Goal: Obtain resource: Obtain resource

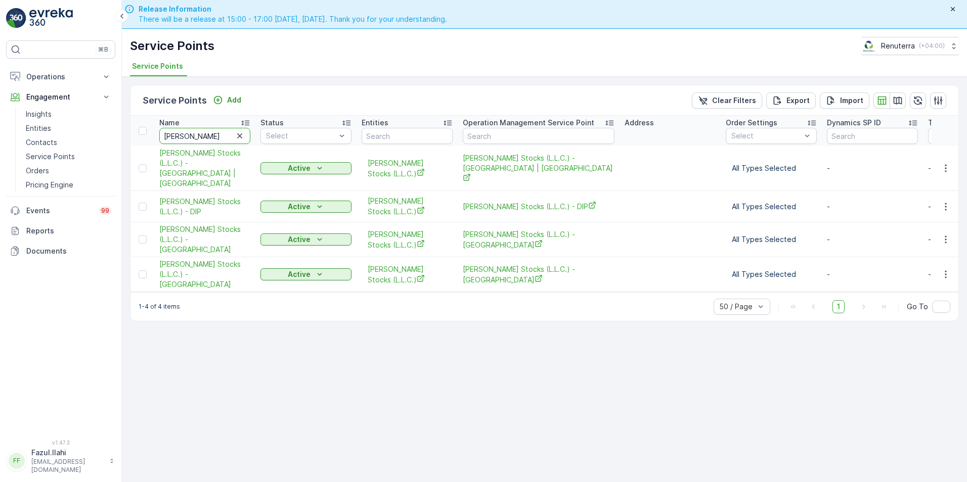
click at [206, 140] on input "Al Tayer" at bounding box center [204, 136] width 91 height 16
type input "SBK"
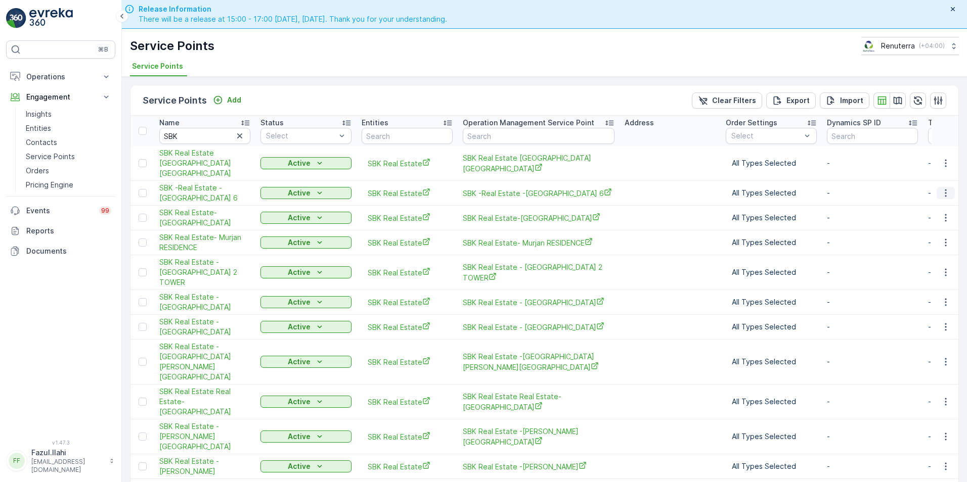
click at [945, 188] on icon "button" at bounding box center [946, 193] width 10 height 10
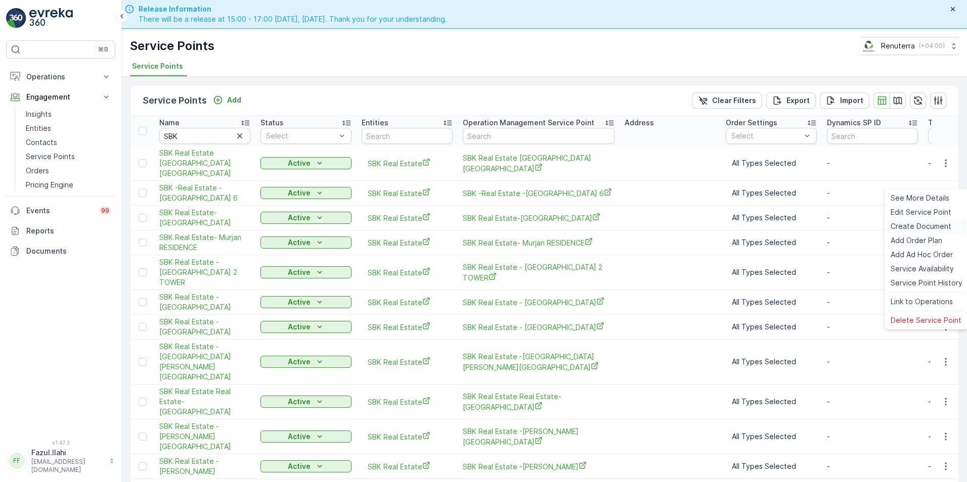
click at [911, 221] on div "Create Document" at bounding box center [927, 226] width 80 height 14
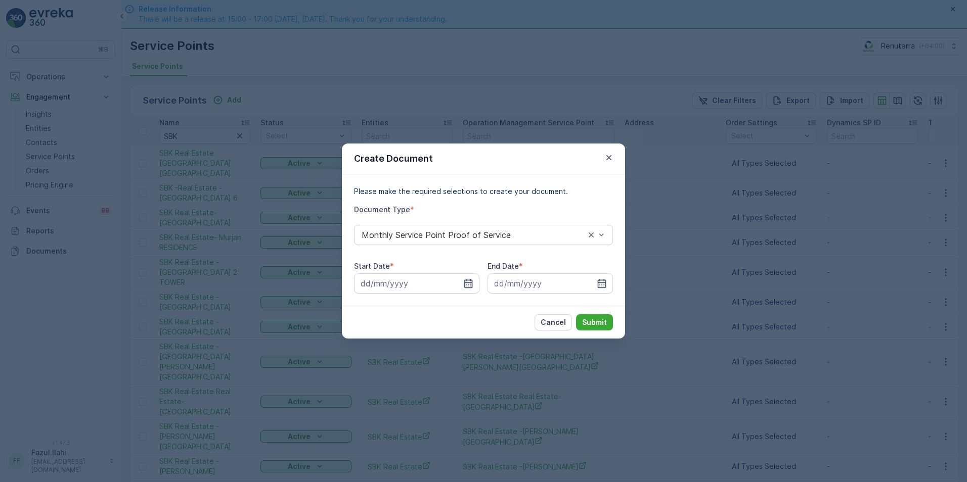
click at [464, 282] on icon "button" at bounding box center [468, 284] width 10 height 10
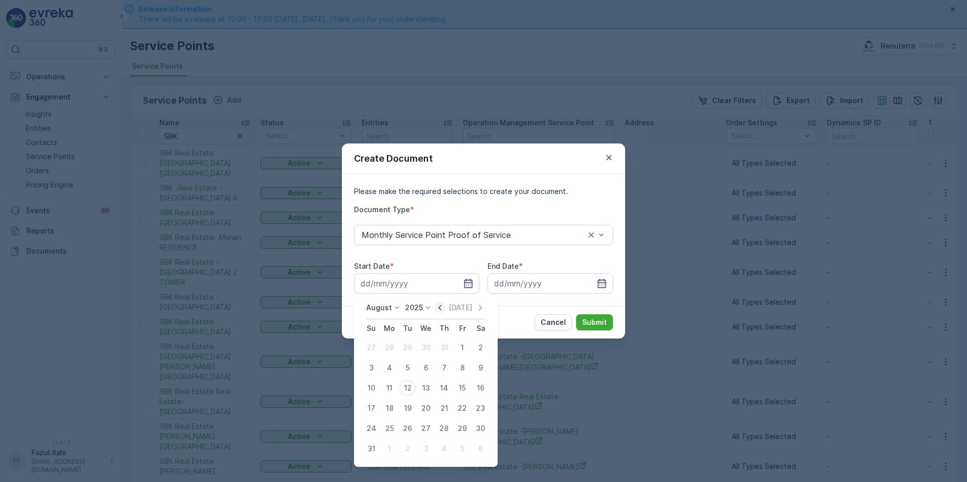
click at [445, 306] on icon "button" at bounding box center [440, 308] width 10 height 10
click at [408, 347] on div "1" at bounding box center [408, 348] width 16 height 16
type input "01.07.2025"
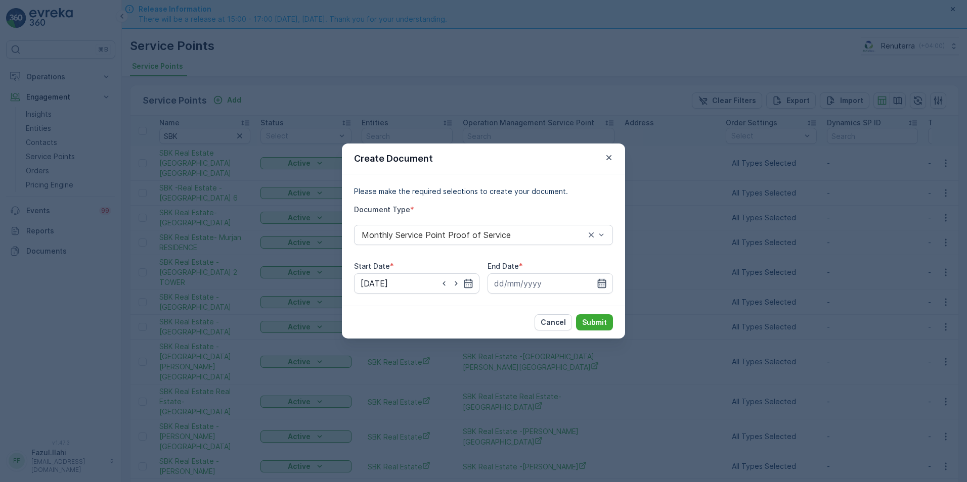
click at [602, 280] on icon "button" at bounding box center [602, 284] width 10 height 10
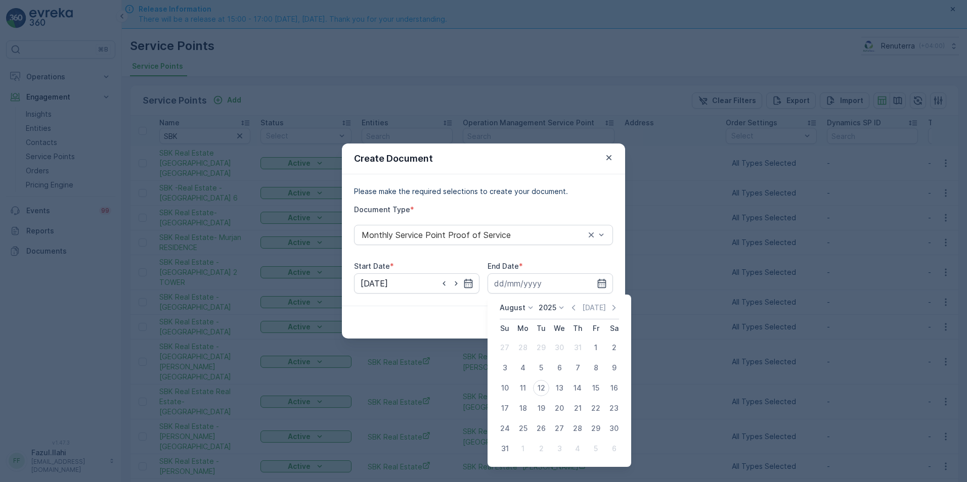
click at [579, 298] on div "August 2025 Today Su Mo Tu We Th Fr Sa 27 28 29 30 31 1 2 3 4 5 6 7 8 9 10 11 1…" at bounding box center [560, 381] width 144 height 172
click at [576, 306] on icon "button" at bounding box center [573, 308] width 10 height 10
click at [583, 431] on div "31" at bounding box center [577, 429] width 16 height 16
type input "31.07.2025"
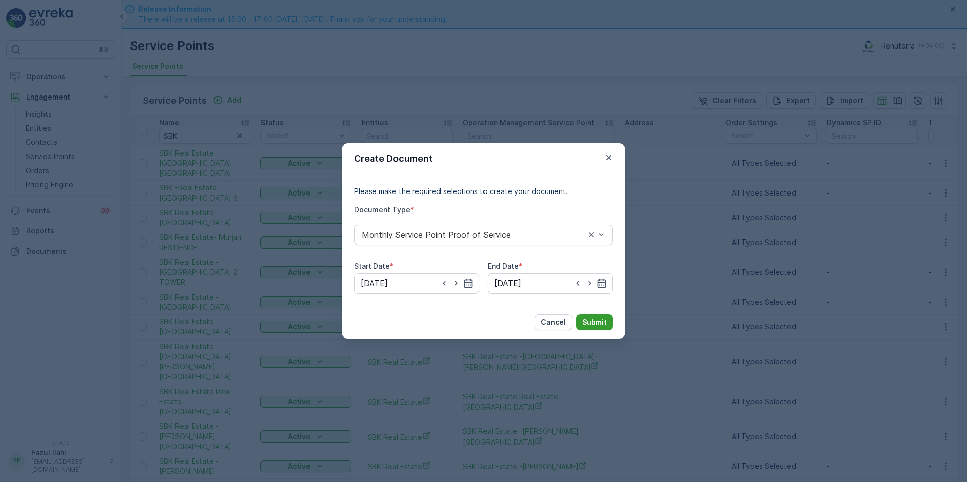
click at [592, 321] on p "Submit" at bounding box center [594, 323] width 25 height 10
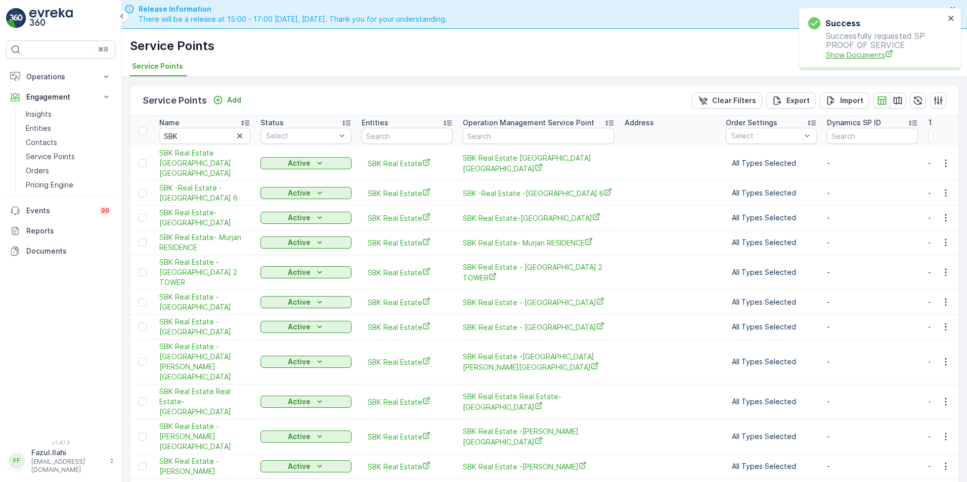
click at [834, 53] on span "Show Documents" at bounding box center [885, 55] width 119 height 11
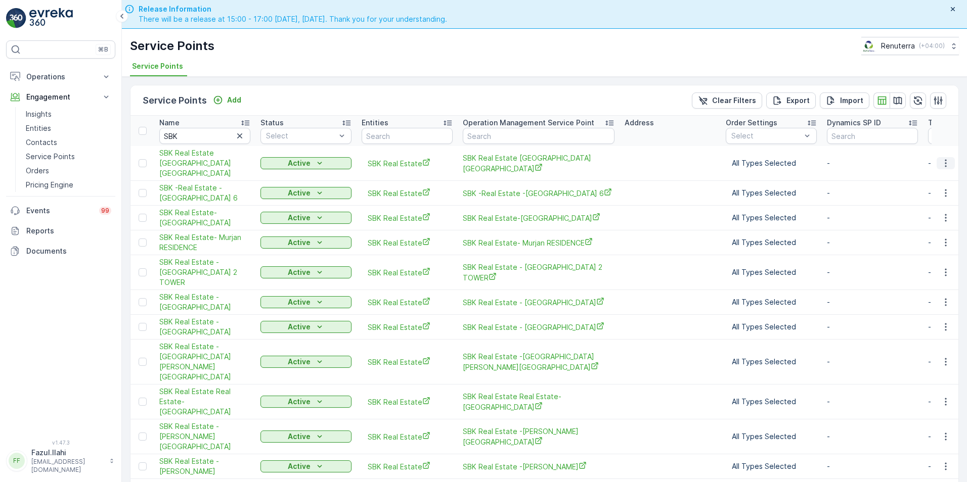
click at [942, 160] on icon "button" at bounding box center [946, 163] width 10 height 10
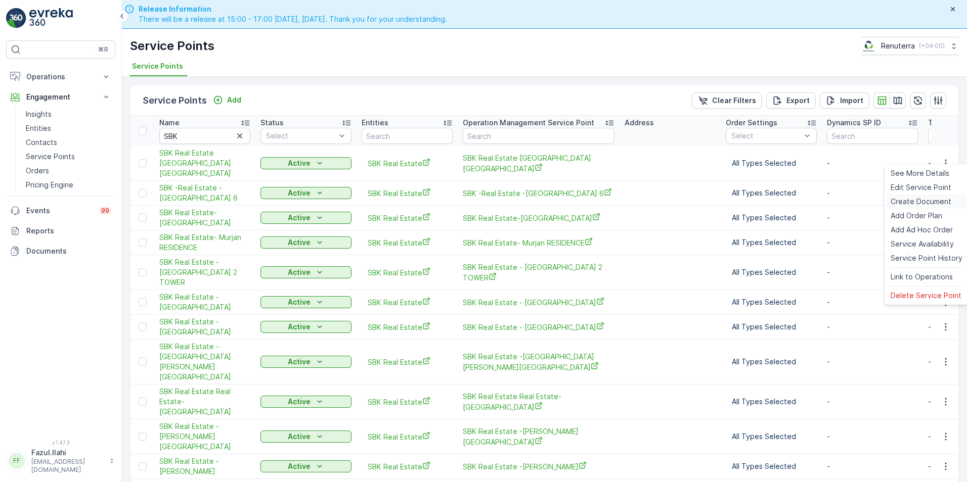
click at [902, 200] on span "Create Document" at bounding box center [921, 202] width 61 height 10
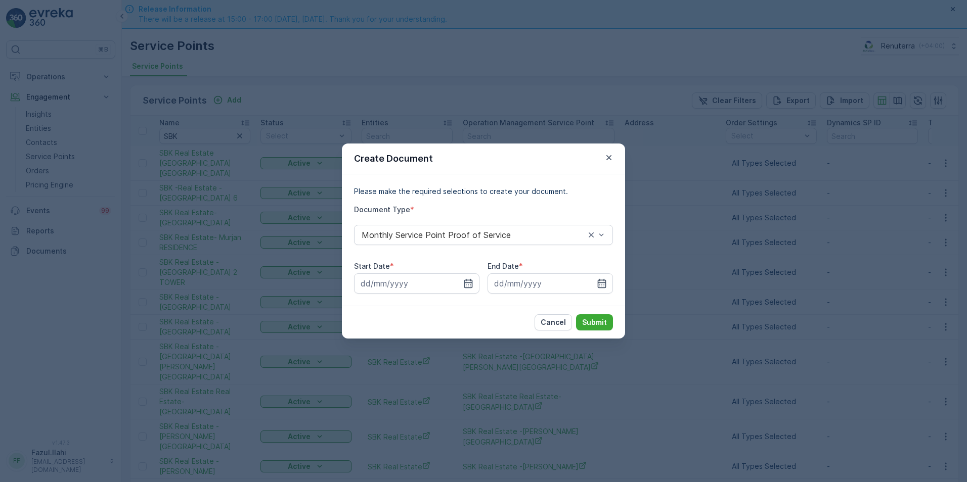
click at [484, 280] on div "Start Date * End Date *" at bounding box center [483, 277] width 259 height 32
click at [474, 285] on input at bounding box center [416, 284] width 125 height 20
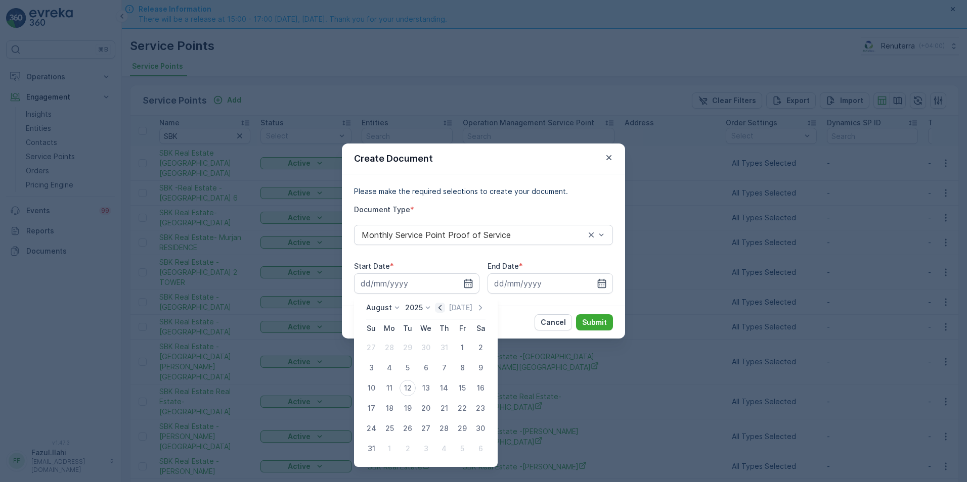
click at [444, 308] on icon "button" at bounding box center [440, 308] width 10 height 10
click at [408, 341] on div "1" at bounding box center [408, 348] width 16 height 16
type input "01.07.2025"
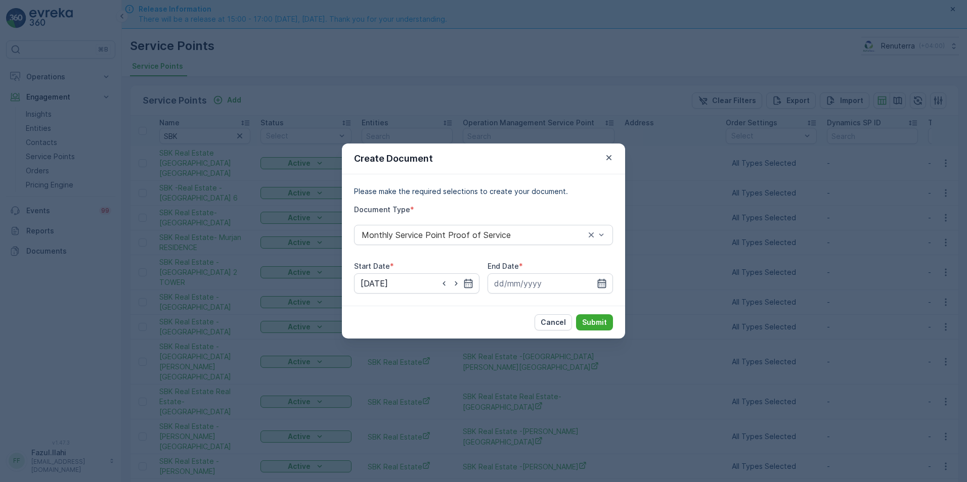
click at [599, 283] on icon "button" at bounding box center [602, 283] width 9 height 9
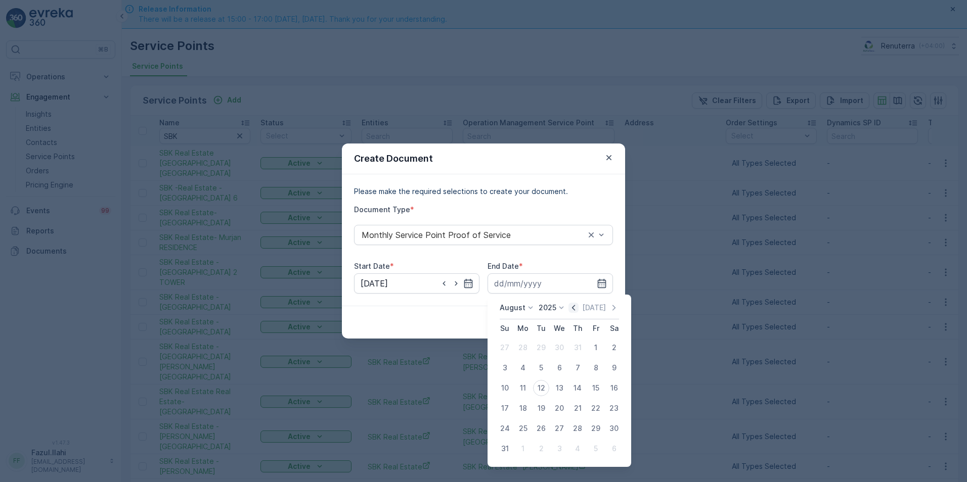
click at [579, 307] on icon "button" at bounding box center [573, 308] width 10 height 10
click at [573, 432] on div "31" at bounding box center [577, 429] width 16 height 16
type input "31.07.2025"
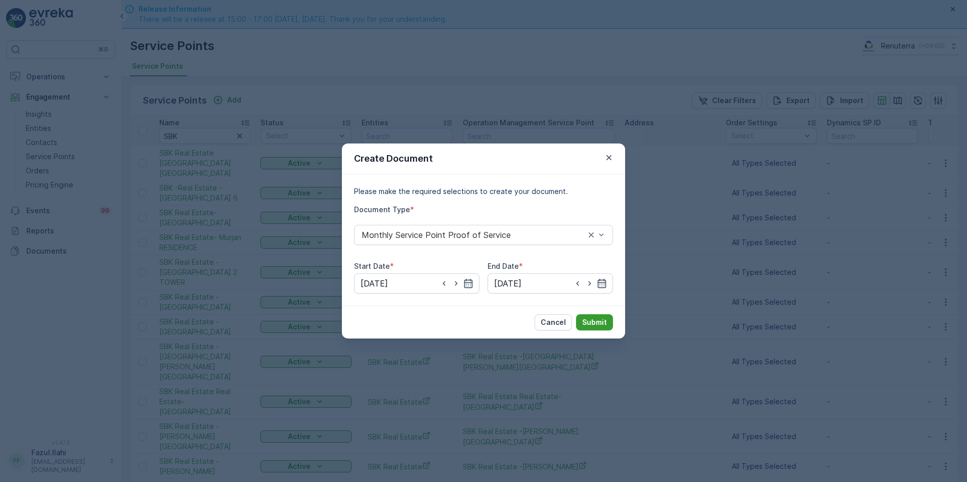
click at [596, 323] on p "Submit" at bounding box center [594, 323] width 25 height 10
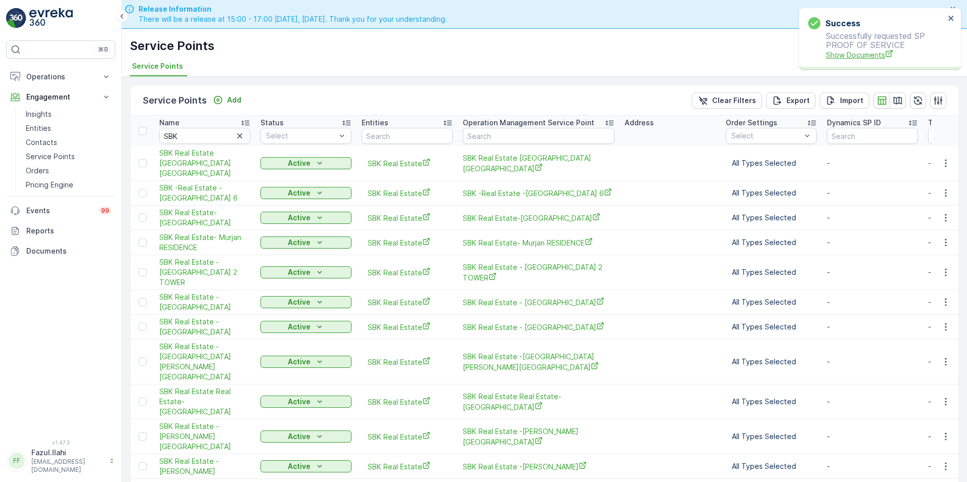
click at [872, 52] on span "Show Documents" at bounding box center [885, 55] width 119 height 11
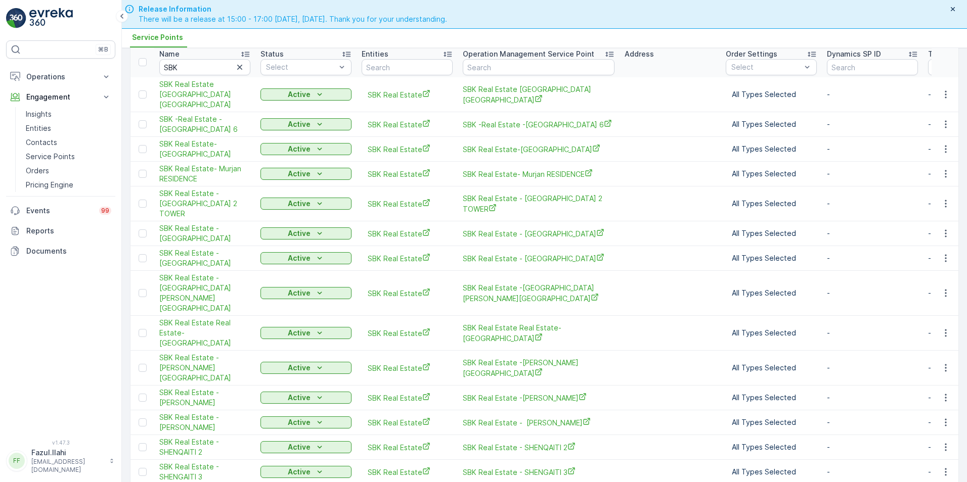
scroll to position [24, 0]
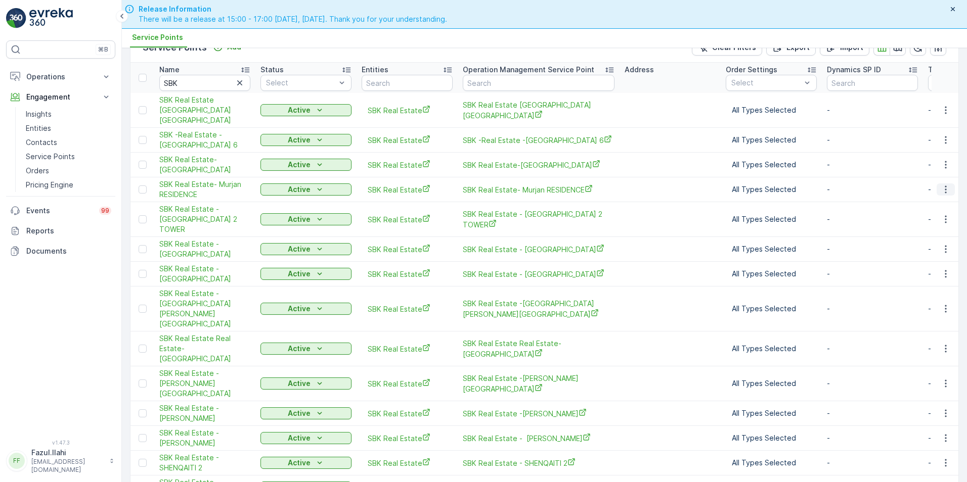
click at [943, 185] on icon "button" at bounding box center [946, 190] width 10 height 10
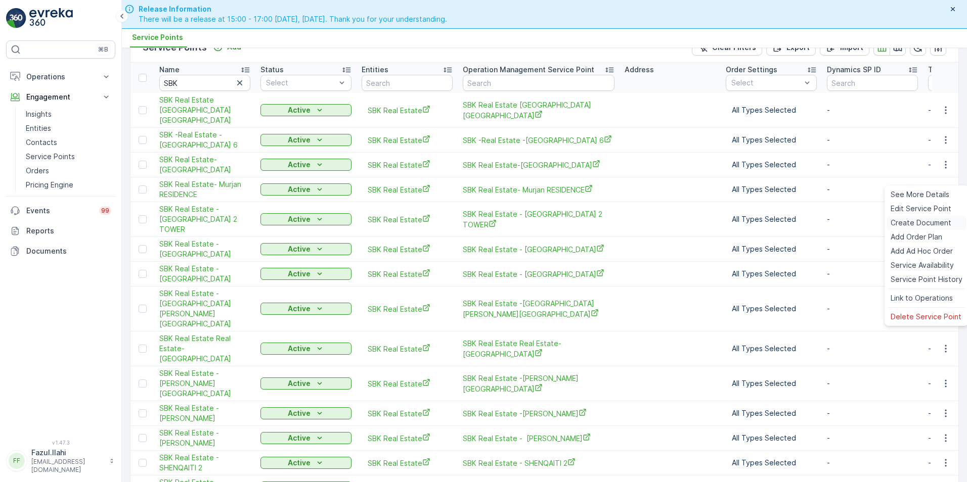
click at [908, 223] on span "Create Document" at bounding box center [921, 223] width 61 height 10
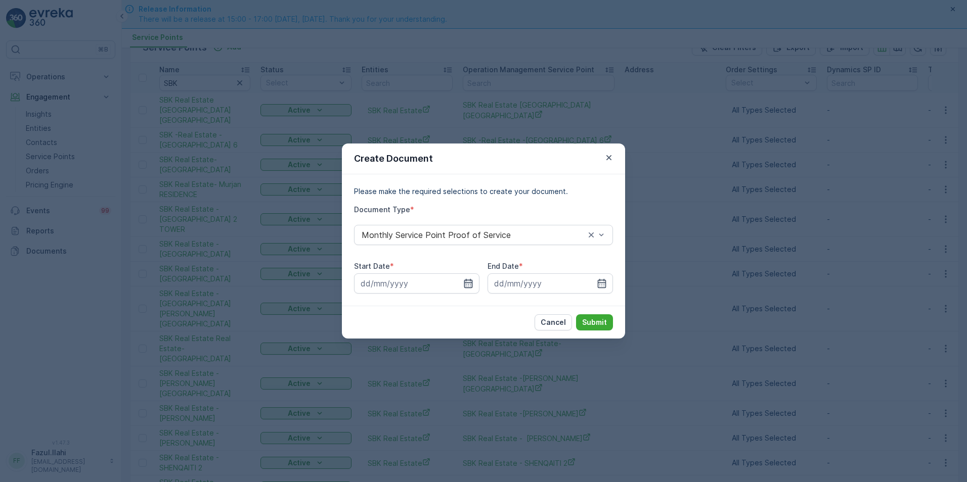
click at [473, 282] on icon "button" at bounding box center [468, 284] width 10 height 10
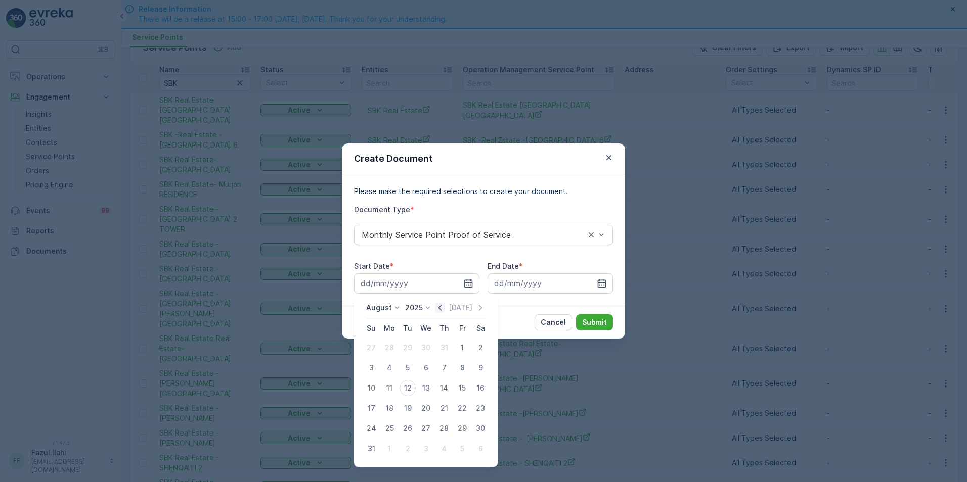
click at [445, 309] on icon "button" at bounding box center [440, 308] width 10 height 10
click at [409, 343] on div "1" at bounding box center [408, 348] width 16 height 16
type input "01.07.2025"
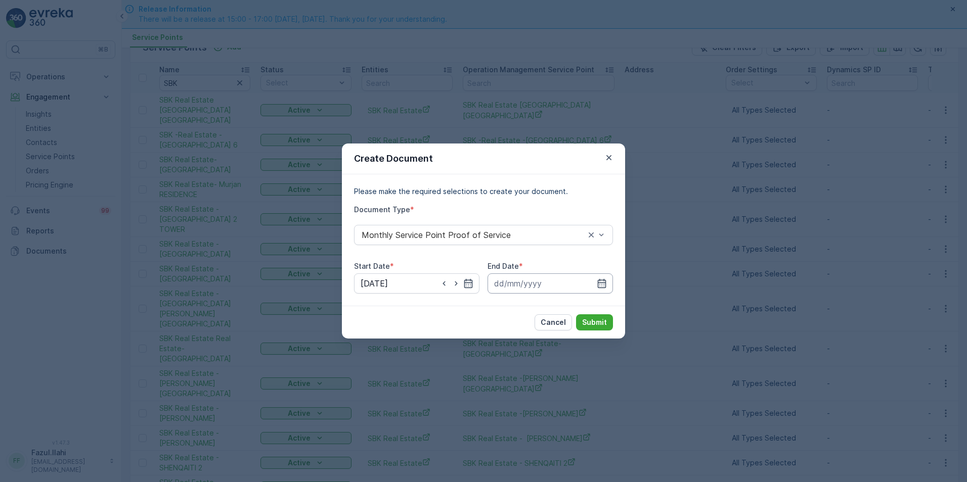
click at [604, 278] on input at bounding box center [550, 284] width 125 height 20
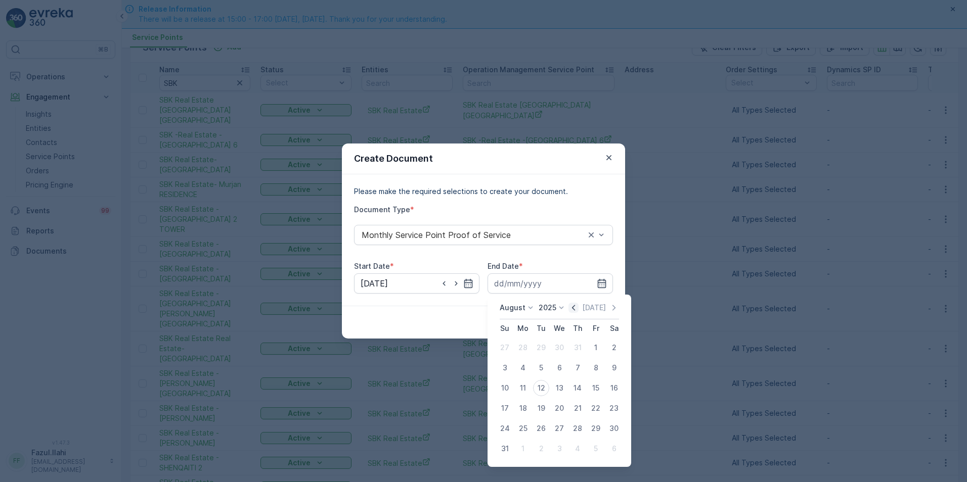
click at [576, 306] on icon "button" at bounding box center [573, 308] width 10 height 10
click at [578, 428] on div "31" at bounding box center [577, 429] width 16 height 16
type input "31.07.2025"
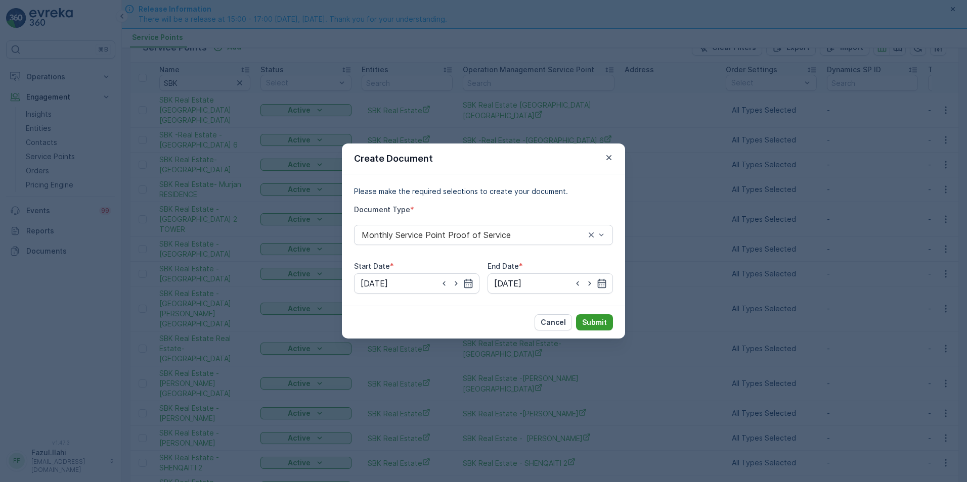
click at [601, 325] on p "Submit" at bounding box center [594, 323] width 25 height 10
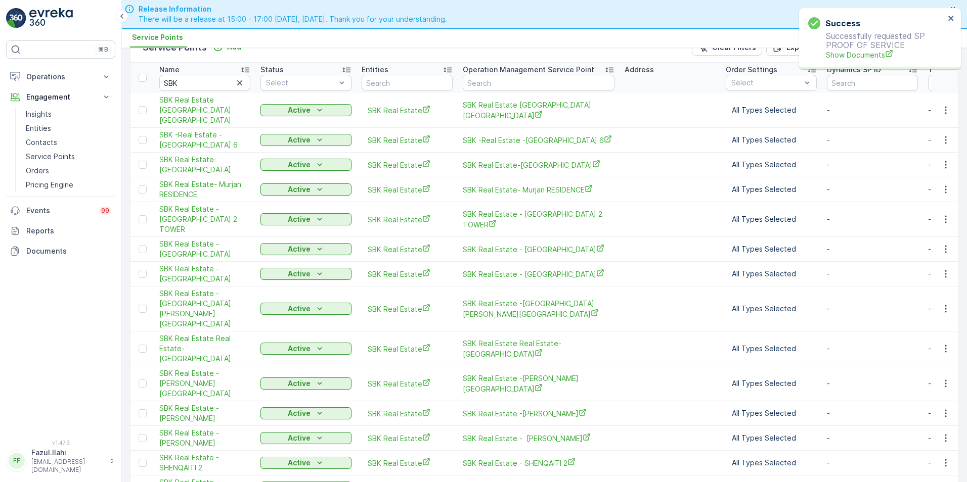
click at [856, 60] on div "Success Successfully requested SP PROOF OF SERVICE Show Documents" at bounding box center [876, 38] width 143 height 49
click at [854, 51] on span "Show Documents" at bounding box center [885, 55] width 119 height 11
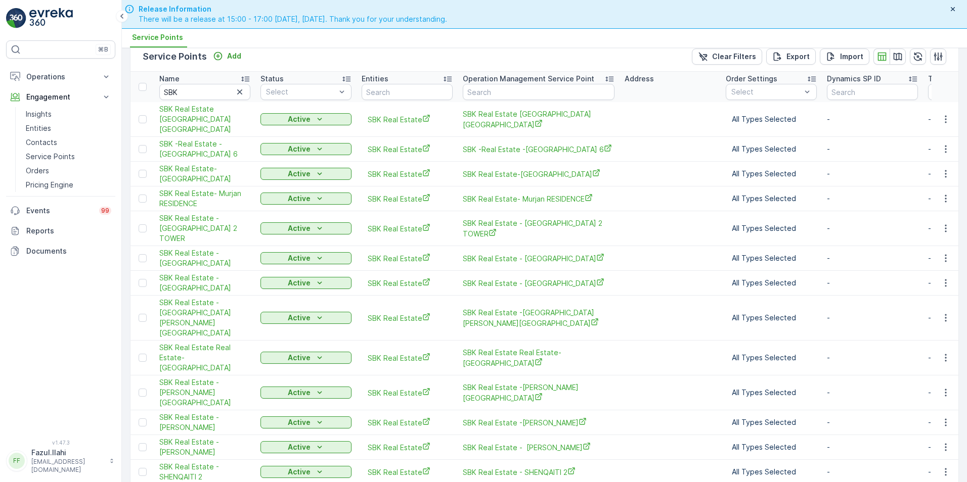
scroll to position [0, 0]
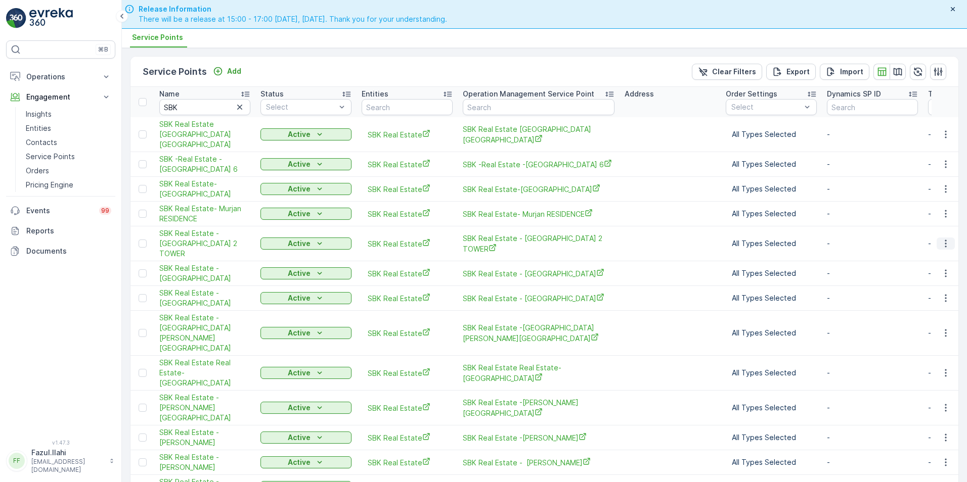
click at [944, 239] on icon "button" at bounding box center [946, 244] width 10 height 10
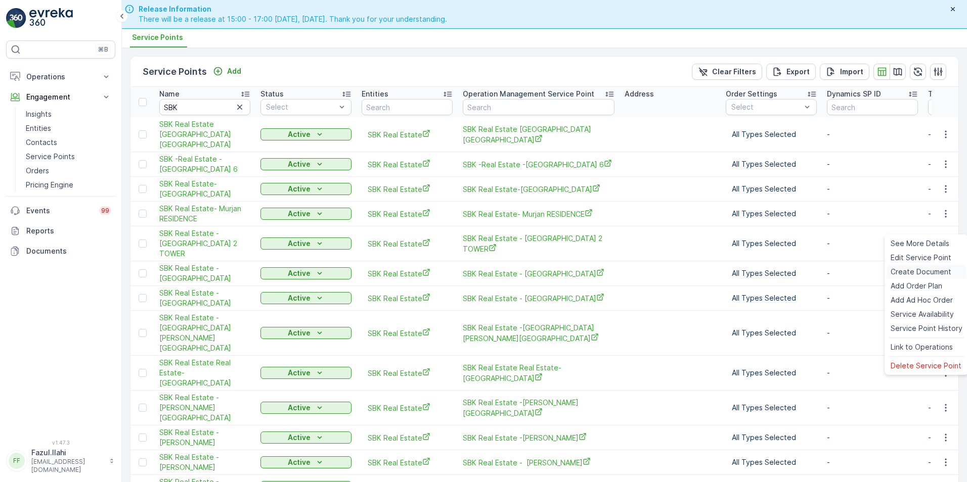
click at [914, 271] on span "Create Document" at bounding box center [921, 272] width 61 height 10
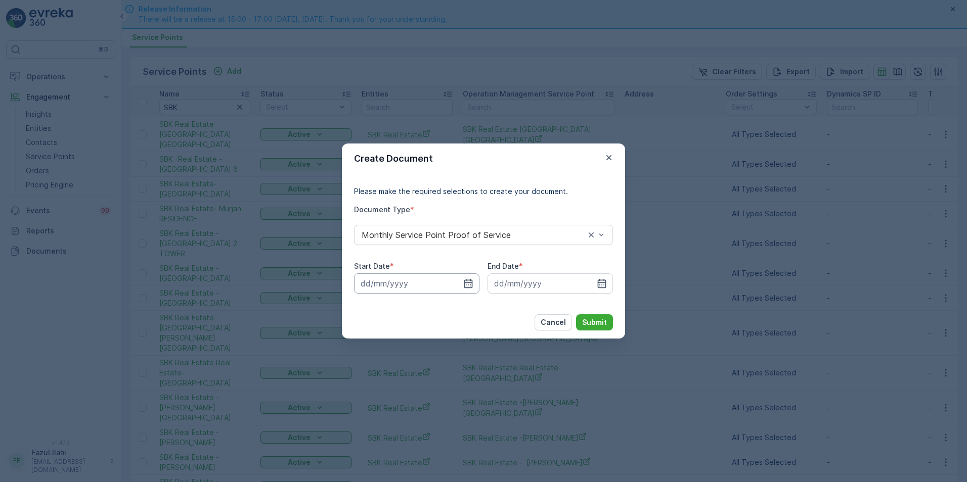
click at [462, 282] on input at bounding box center [416, 284] width 125 height 20
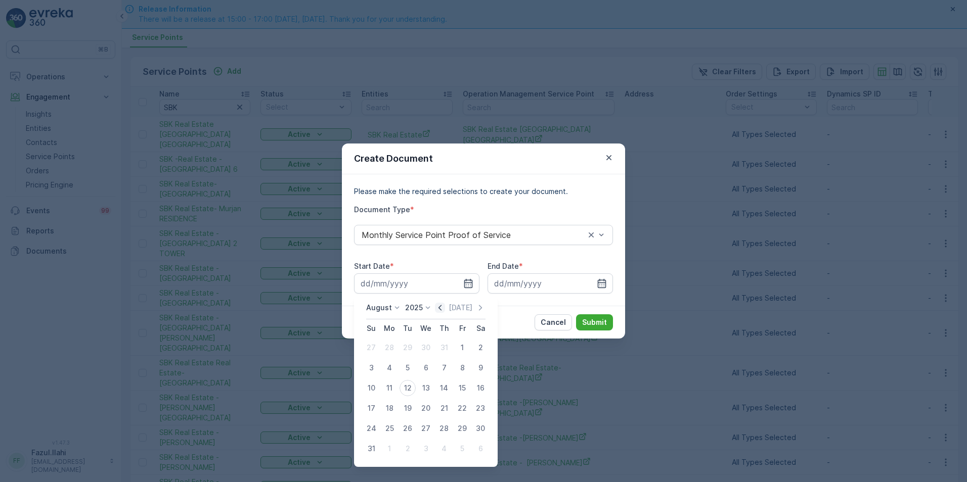
click at [442, 308] on icon "button" at bounding box center [440, 308] width 10 height 10
click at [410, 346] on div "1" at bounding box center [408, 348] width 16 height 16
type input "01.07.2025"
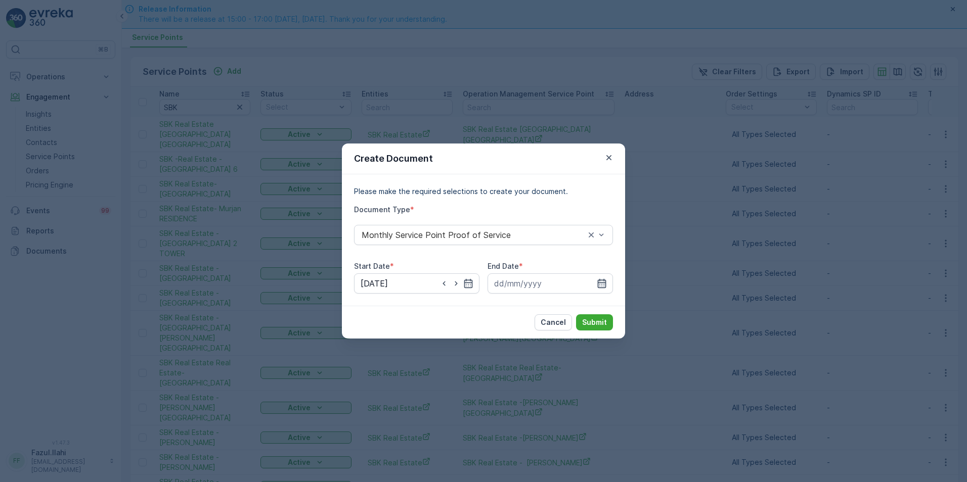
click at [604, 286] on icon "button" at bounding box center [602, 284] width 10 height 10
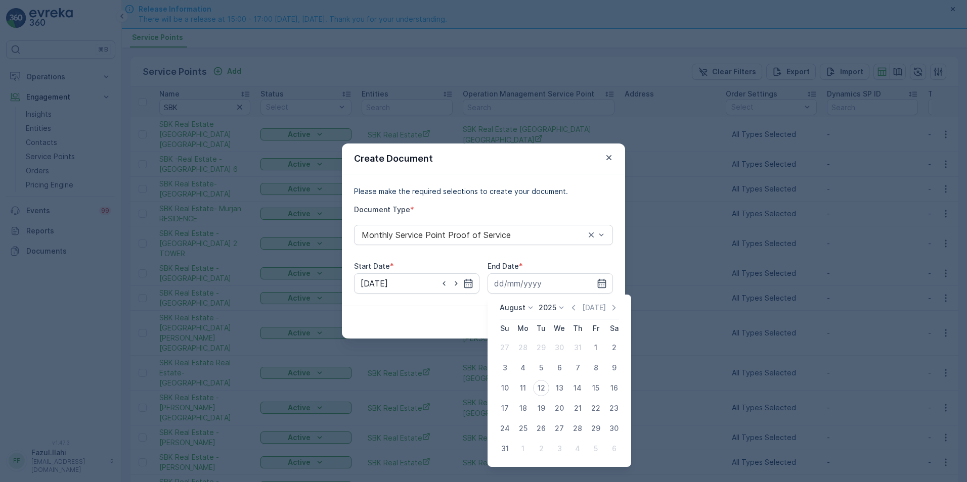
click at [571, 297] on div "August 2025 Today Su Mo Tu We Th Fr Sa 27 28 29 30 31 1 2 3 4 5 6 7 8 9 10 11 1…" at bounding box center [560, 381] width 144 height 172
click at [579, 308] on icon "button" at bounding box center [573, 308] width 10 height 10
click at [580, 430] on div "31" at bounding box center [577, 429] width 16 height 16
type input "31.07.2025"
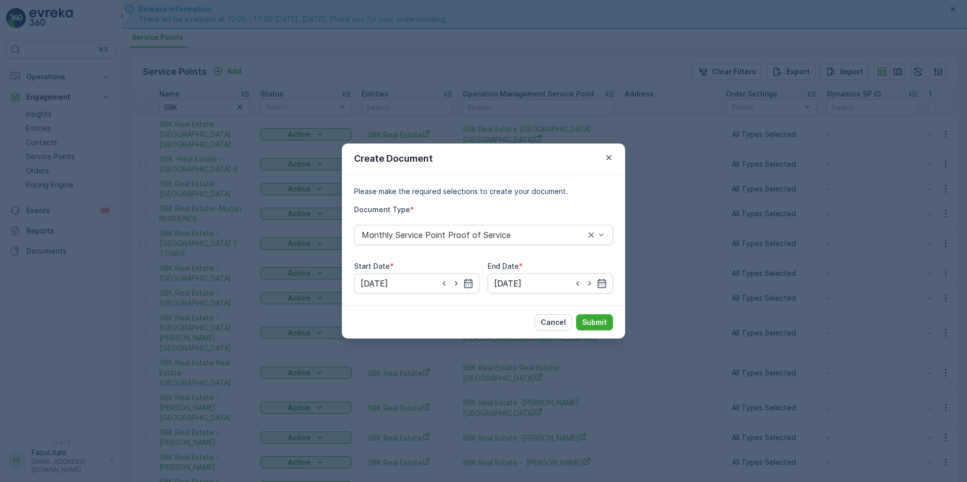
click at [595, 312] on div "Cancel Submit" at bounding box center [483, 322] width 283 height 33
click at [599, 323] on p "Submit" at bounding box center [594, 323] width 25 height 10
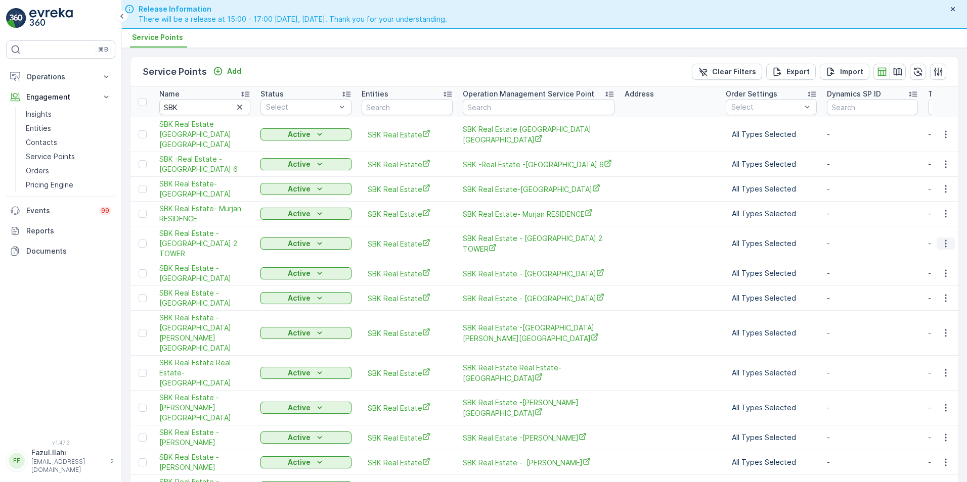
click at [945, 240] on icon "button" at bounding box center [946, 244] width 2 height 8
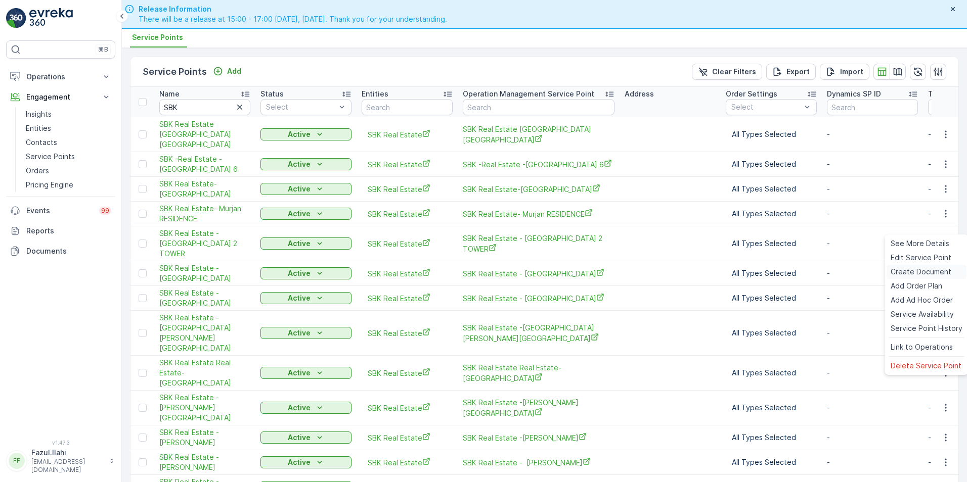
click at [912, 272] on span "Create Document" at bounding box center [921, 272] width 61 height 10
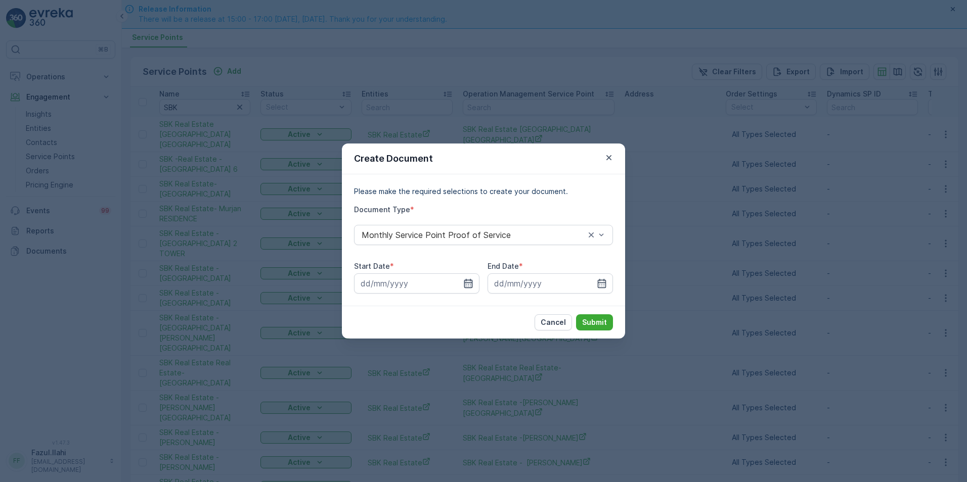
click at [468, 285] on icon "button" at bounding box center [468, 283] width 9 height 9
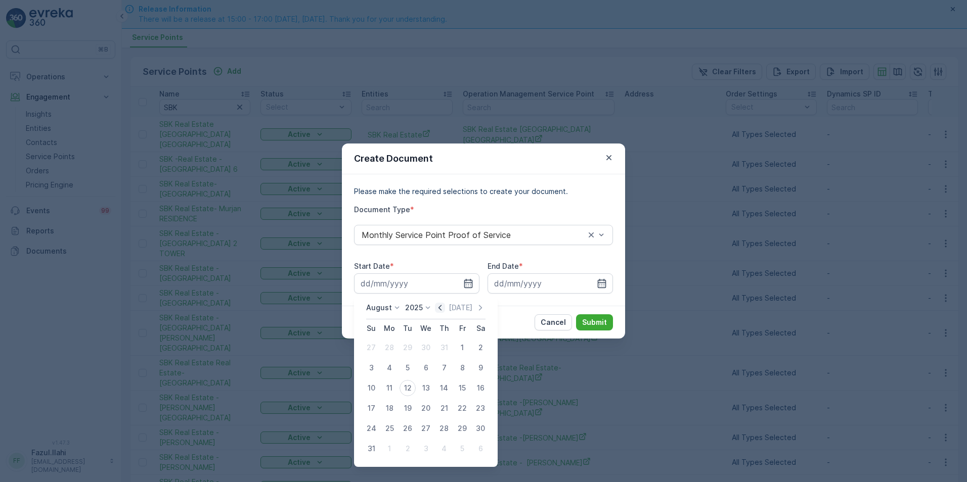
click at [441, 303] on icon "button" at bounding box center [440, 308] width 10 height 10
click at [403, 347] on div "1" at bounding box center [408, 348] width 16 height 16
type input "01.07.2025"
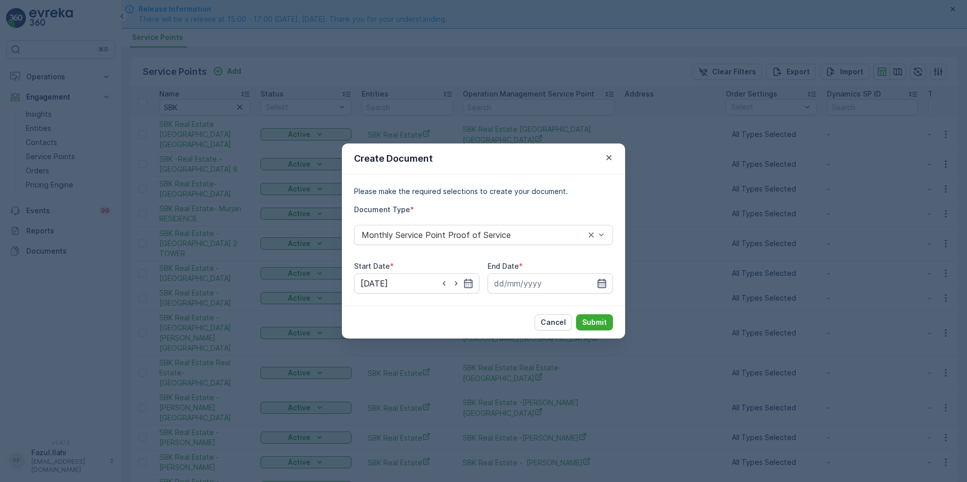
click at [600, 287] on icon "button" at bounding box center [602, 284] width 10 height 10
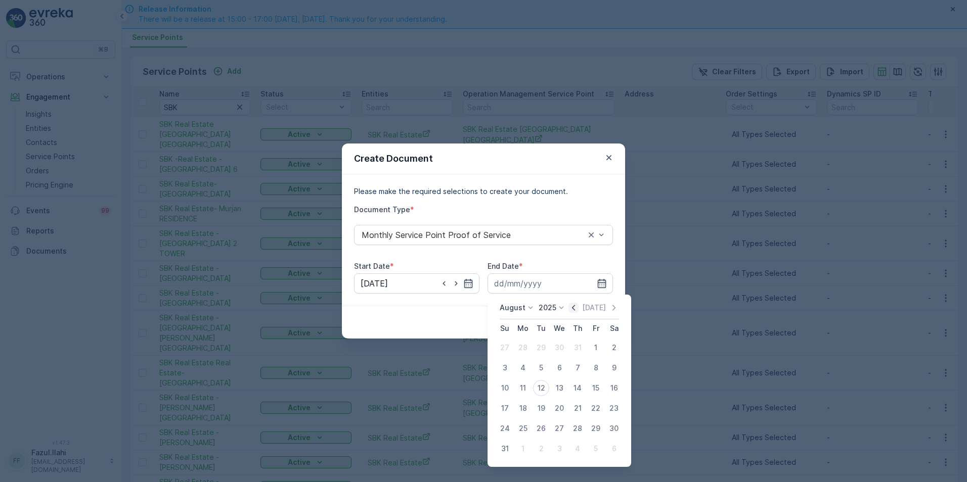
click at [575, 307] on icon "button" at bounding box center [573, 308] width 3 height 6
click at [580, 428] on div "31" at bounding box center [577, 429] width 16 height 16
type input "31.07.2025"
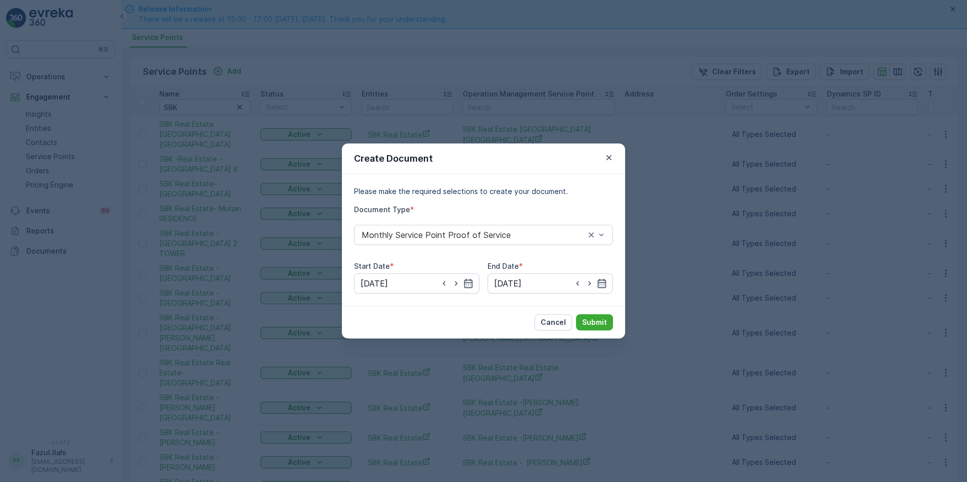
click at [597, 314] on div "Cancel Submit" at bounding box center [483, 322] width 283 height 33
click at [594, 324] on p "Submit" at bounding box center [594, 323] width 25 height 10
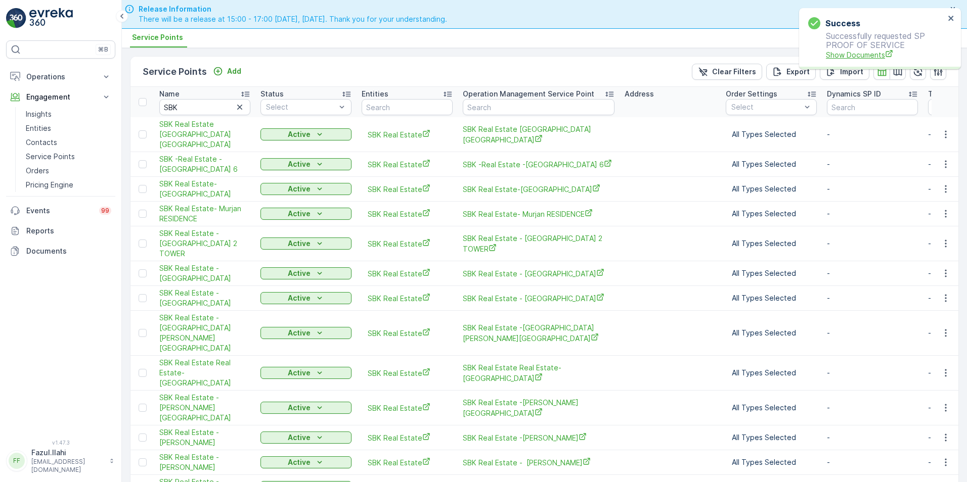
click at [848, 57] on span "Show Documents" at bounding box center [885, 55] width 119 height 11
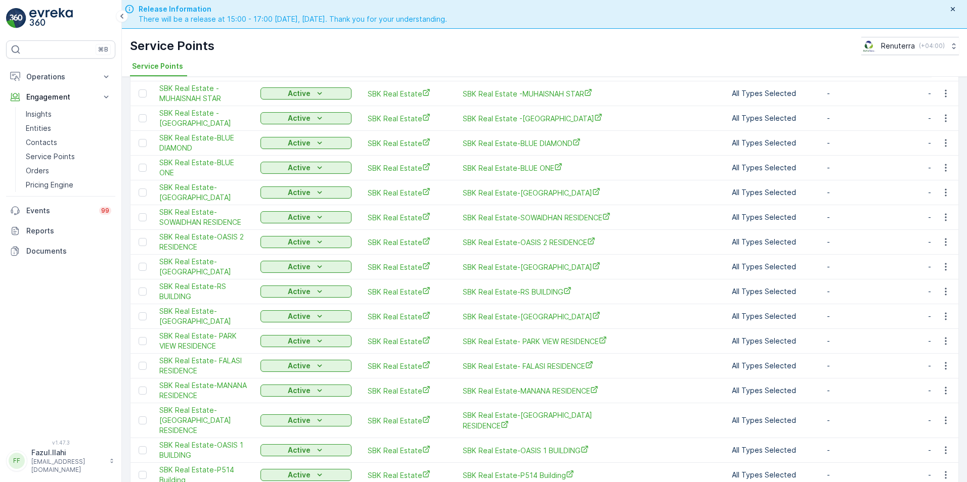
scroll to position [530, 0]
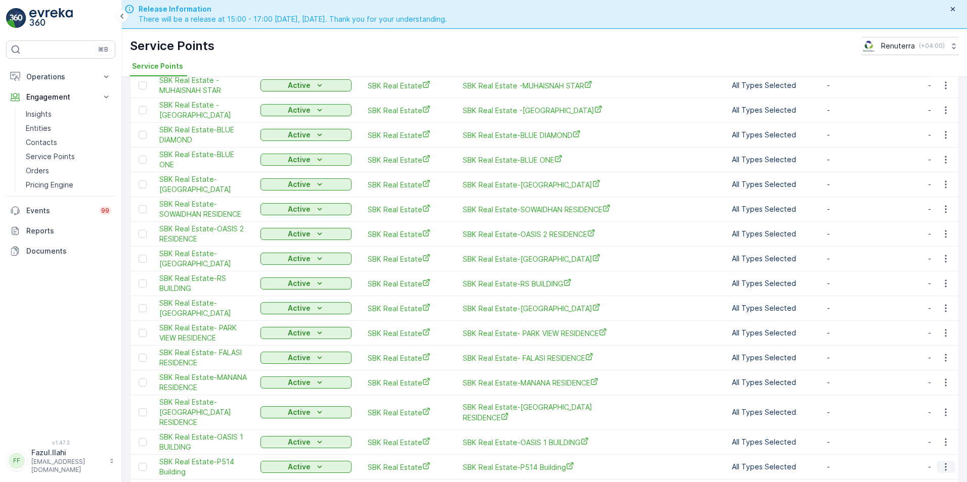
click at [945, 462] on icon "button" at bounding box center [946, 467] width 10 height 10
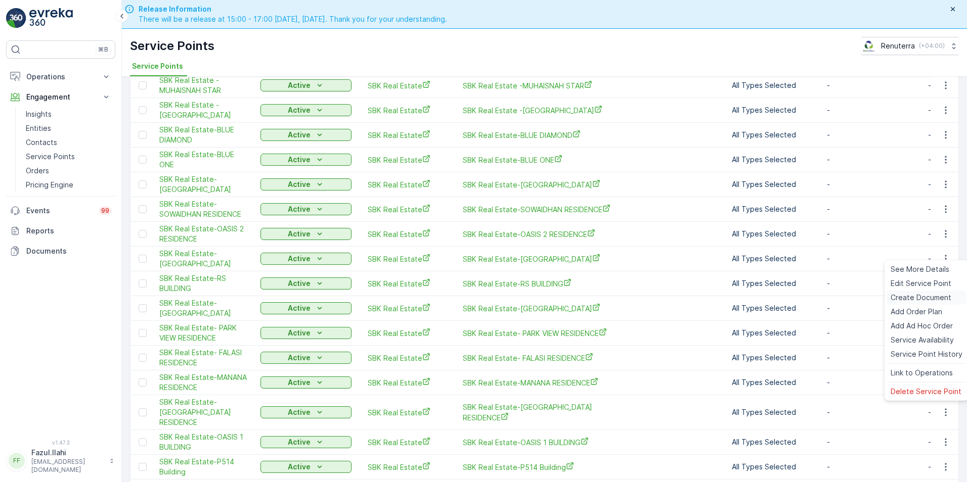
click at [910, 298] on span "Create Document" at bounding box center [921, 298] width 61 height 10
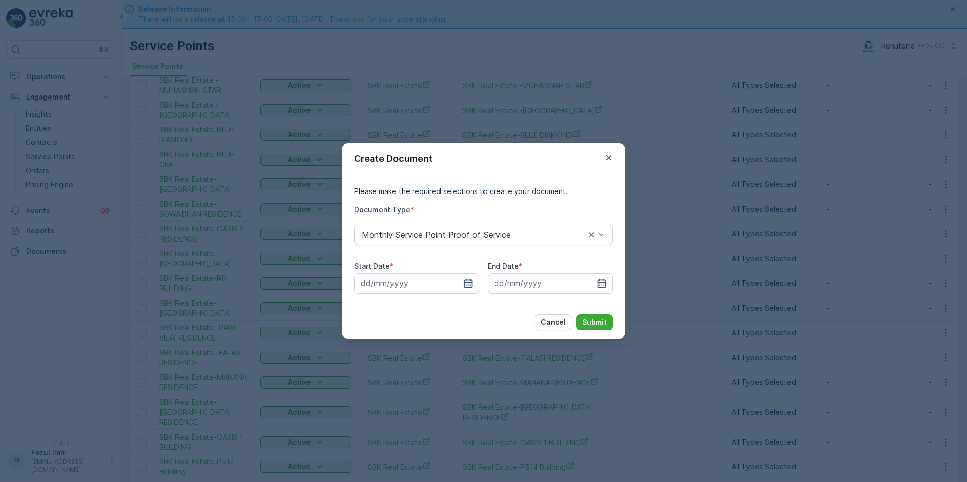
click at [464, 281] on icon "button" at bounding box center [468, 284] width 10 height 10
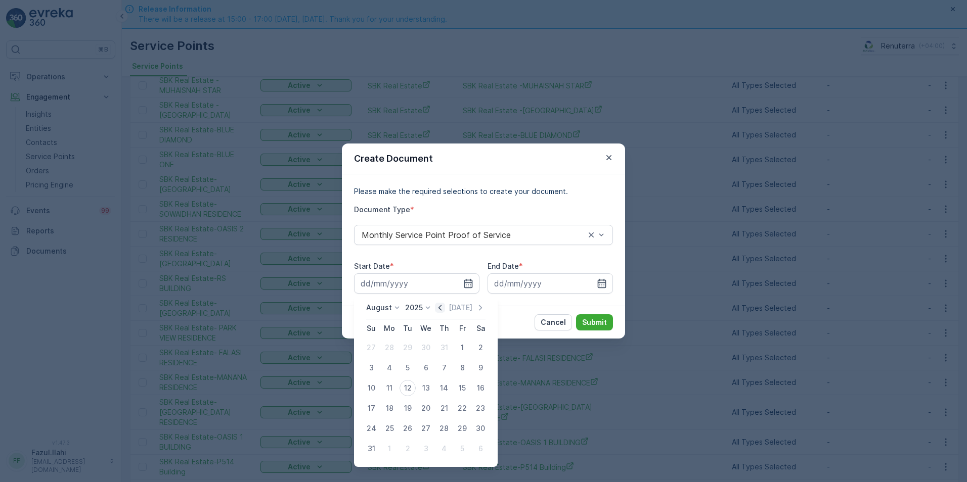
click at [442, 310] on icon "button" at bounding box center [440, 308] width 10 height 10
click at [407, 347] on div "1" at bounding box center [408, 348] width 16 height 16
type input "01.07.2025"
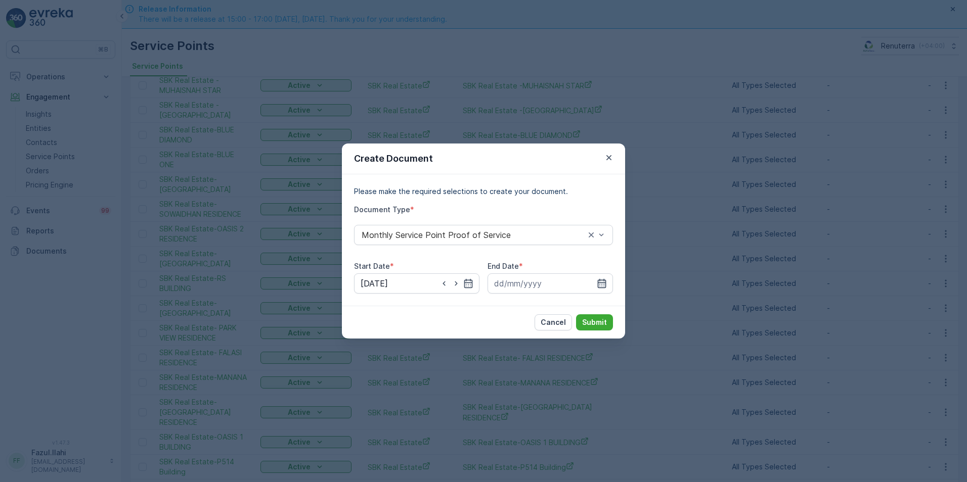
click at [603, 283] on icon "button" at bounding box center [602, 283] width 9 height 9
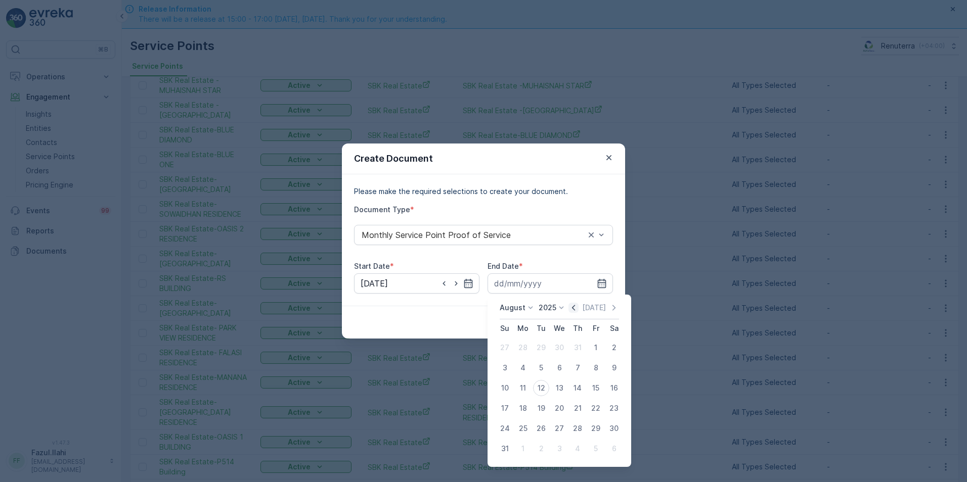
click at [575, 308] on icon "button" at bounding box center [573, 308] width 10 height 10
click at [575, 427] on div "31" at bounding box center [577, 429] width 16 height 16
type input "31.07.2025"
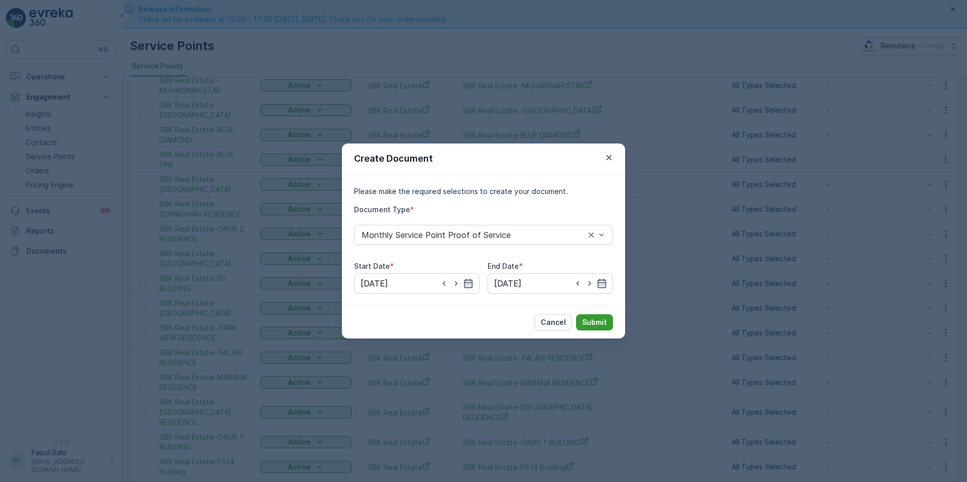
click at [590, 320] on p "Submit" at bounding box center [594, 323] width 25 height 10
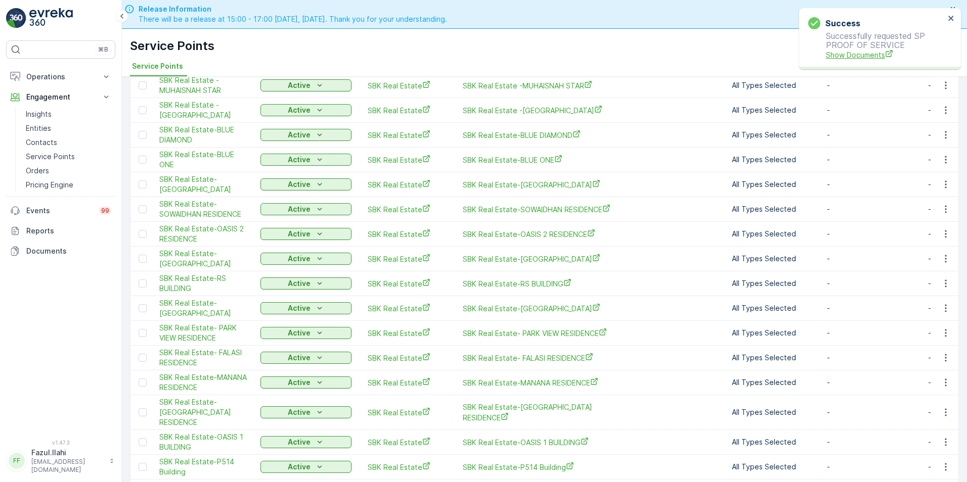
click at [832, 54] on span "Show Documents" at bounding box center [885, 55] width 119 height 11
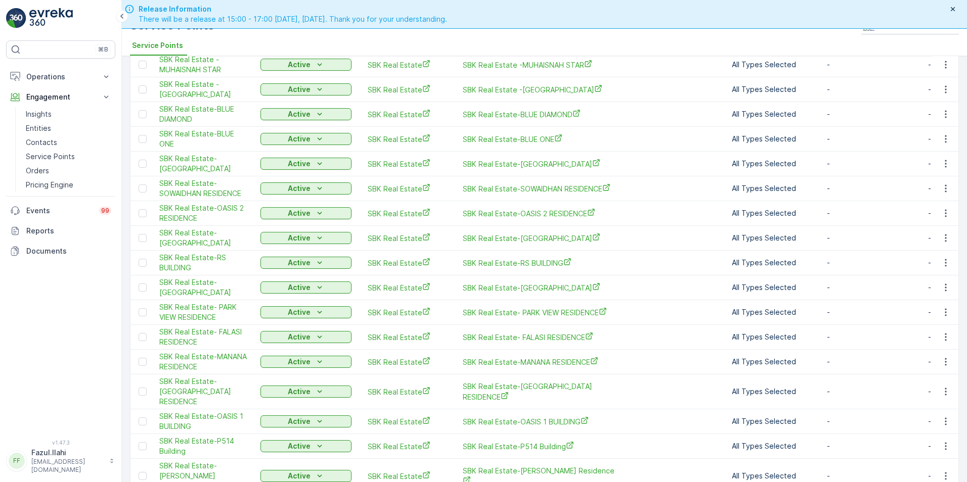
scroll to position [29, 0]
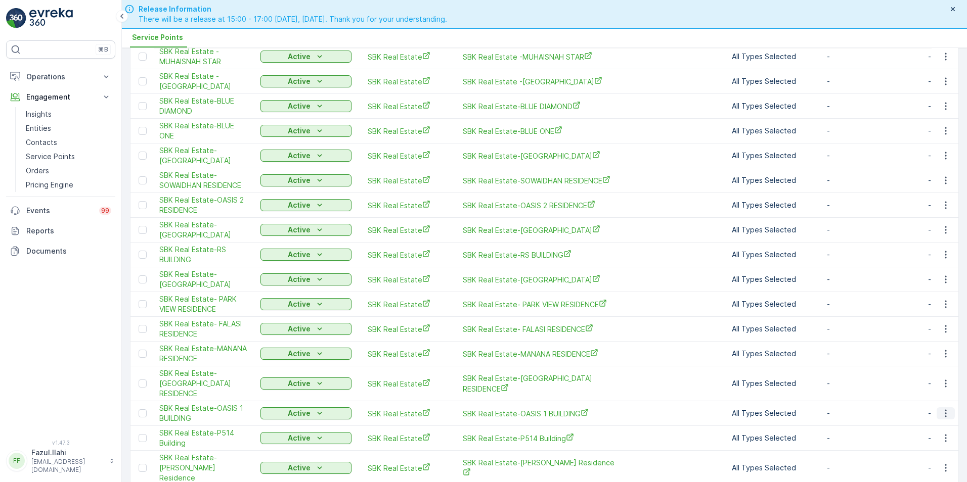
click at [941, 409] on icon "button" at bounding box center [946, 414] width 10 height 10
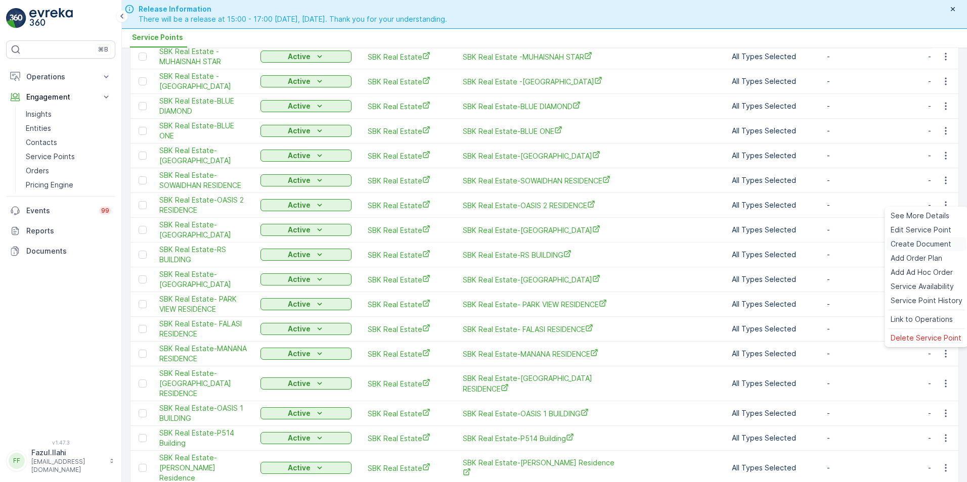
click at [910, 240] on span "Create Document" at bounding box center [921, 244] width 61 height 10
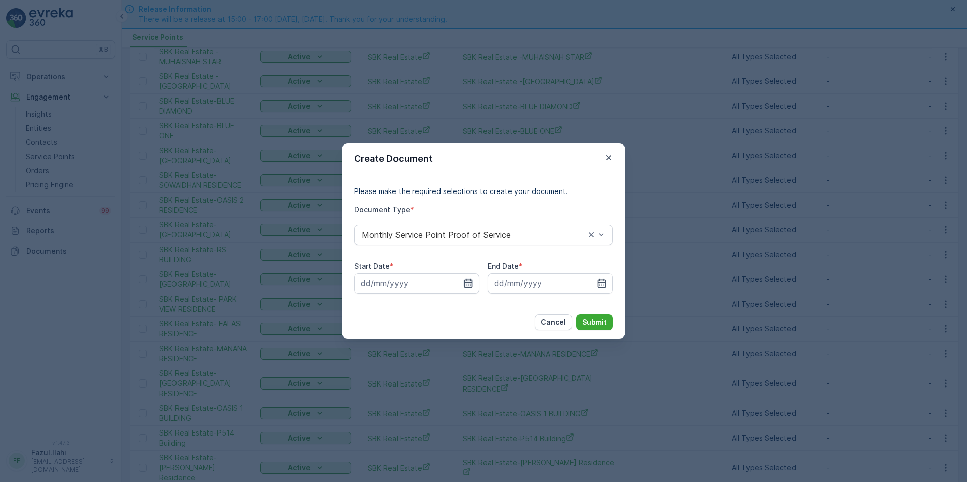
click at [465, 281] on icon "button" at bounding box center [468, 283] width 9 height 9
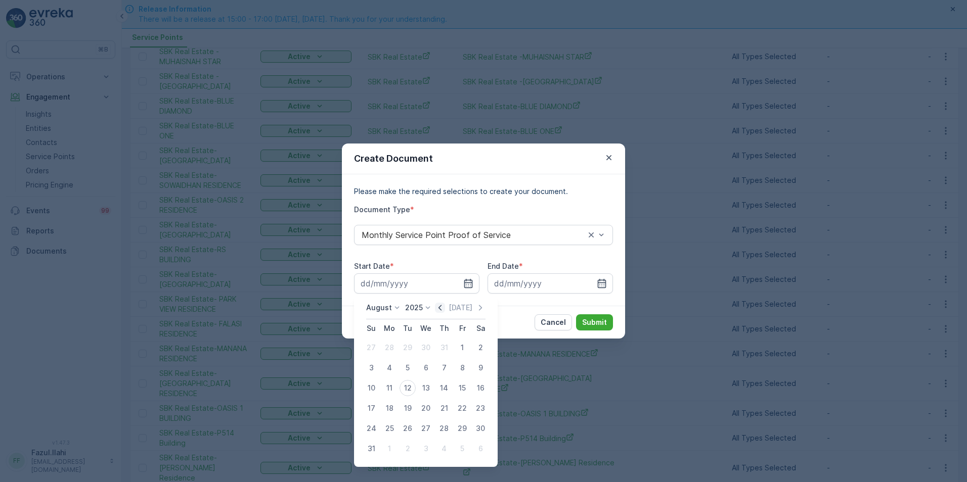
click at [441, 308] on icon "button" at bounding box center [440, 308] width 10 height 10
click at [406, 346] on div "1" at bounding box center [408, 348] width 16 height 16
type input "01.07.2025"
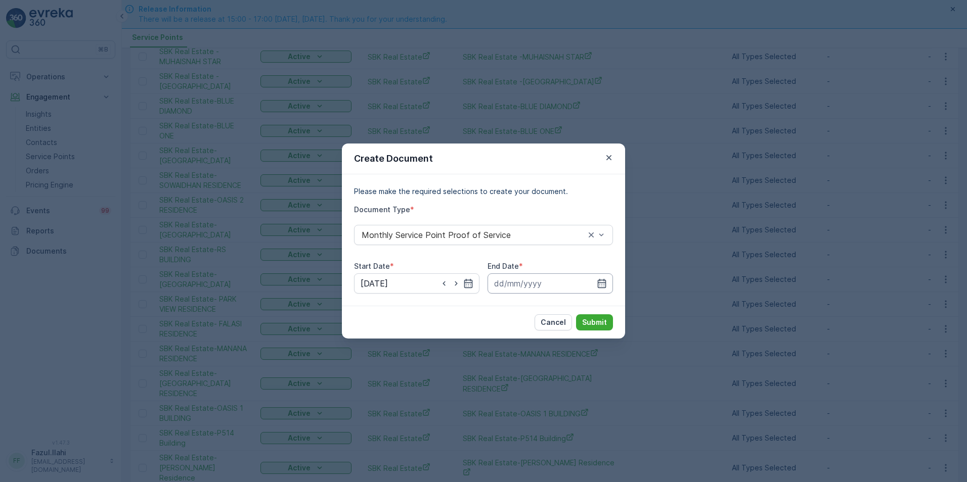
click at [608, 283] on input at bounding box center [550, 284] width 125 height 20
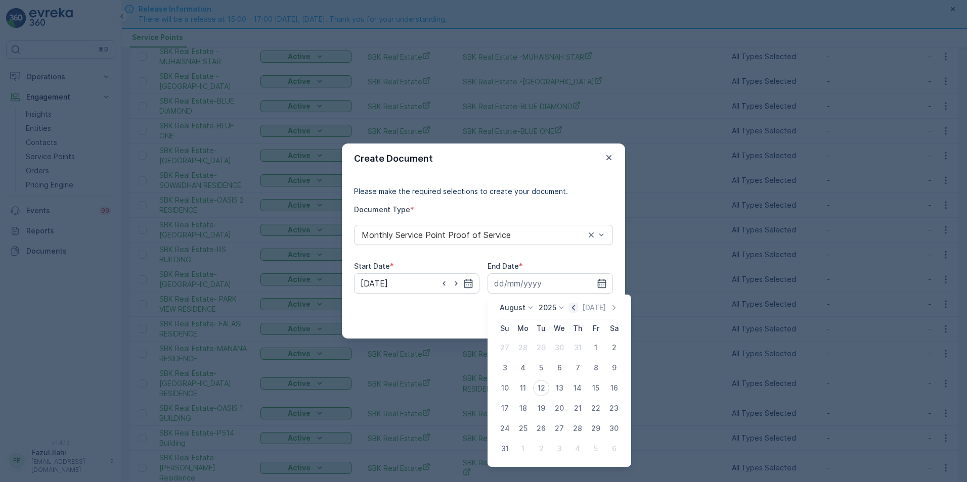
click at [577, 310] on icon "button" at bounding box center [573, 308] width 10 height 10
click at [577, 429] on div "31" at bounding box center [577, 429] width 16 height 16
type input "31.07.2025"
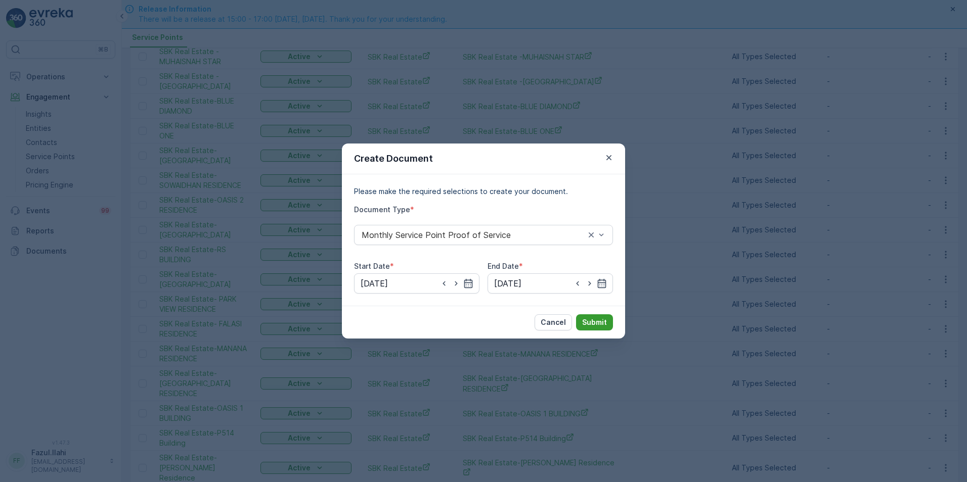
click at [592, 321] on p "Submit" at bounding box center [594, 323] width 25 height 10
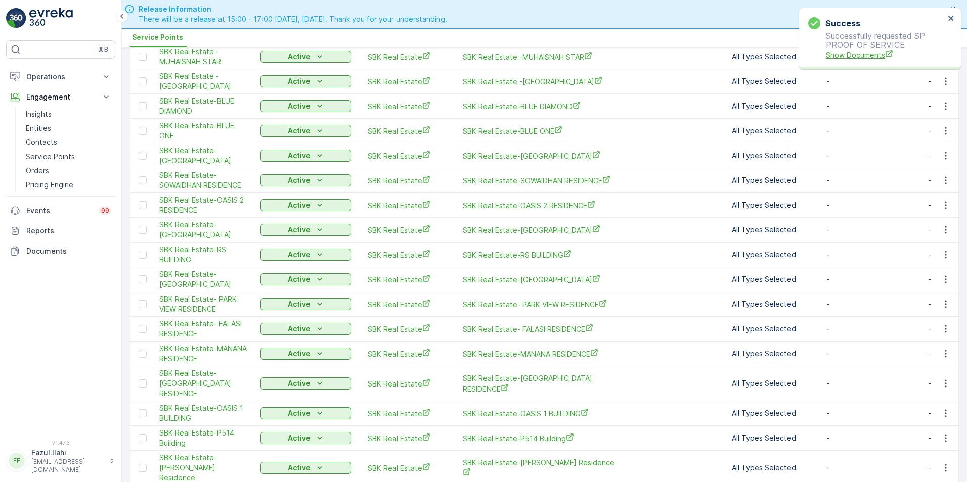
click at [847, 50] on span "Show Documents" at bounding box center [885, 55] width 119 height 11
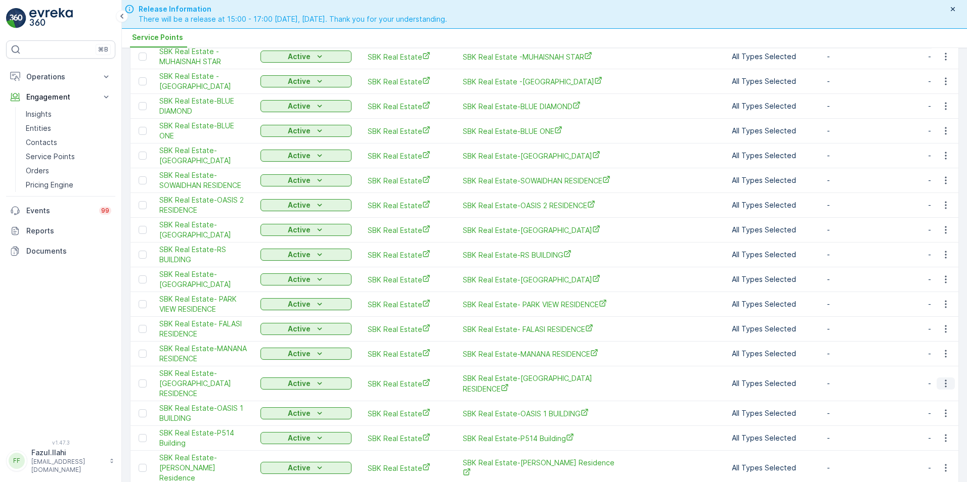
click at [941, 379] on icon "button" at bounding box center [946, 384] width 10 height 10
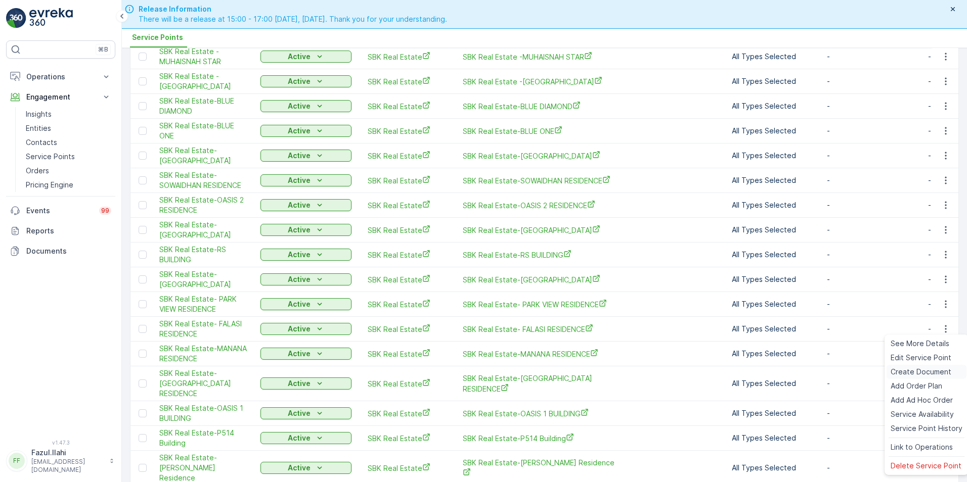
click at [901, 372] on span "Create Document" at bounding box center [921, 372] width 61 height 10
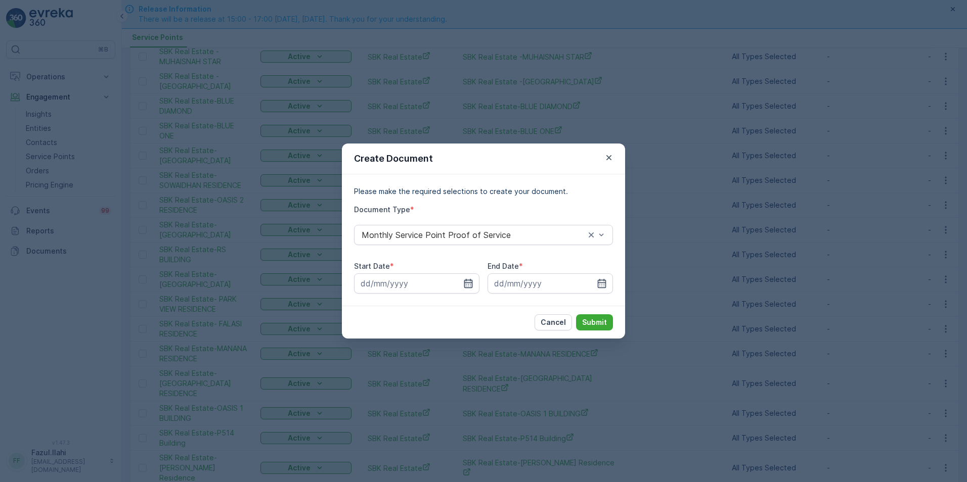
click at [471, 283] on icon "button" at bounding box center [468, 283] width 9 height 9
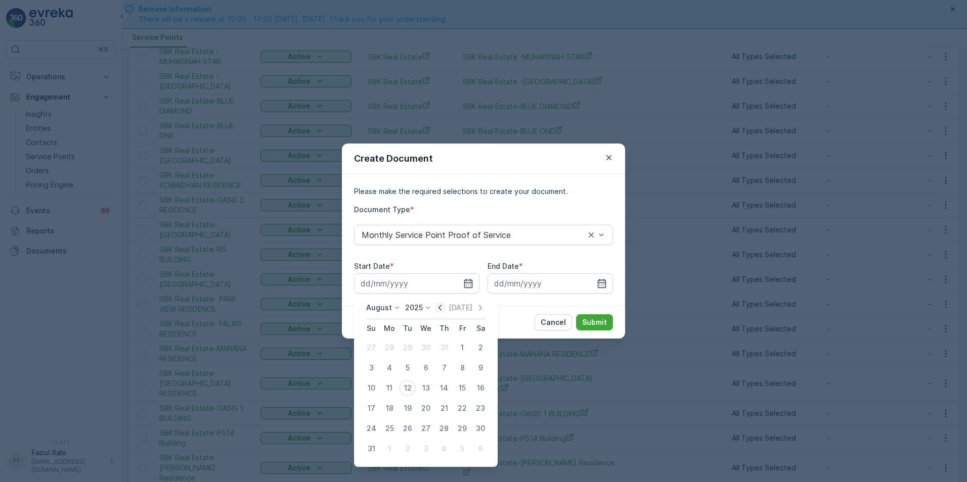
click at [442, 309] on icon "button" at bounding box center [439, 308] width 3 height 6
click at [410, 346] on div "1" at bounding box center [408, 348] width 16 height 16
type input "01.07.2025"
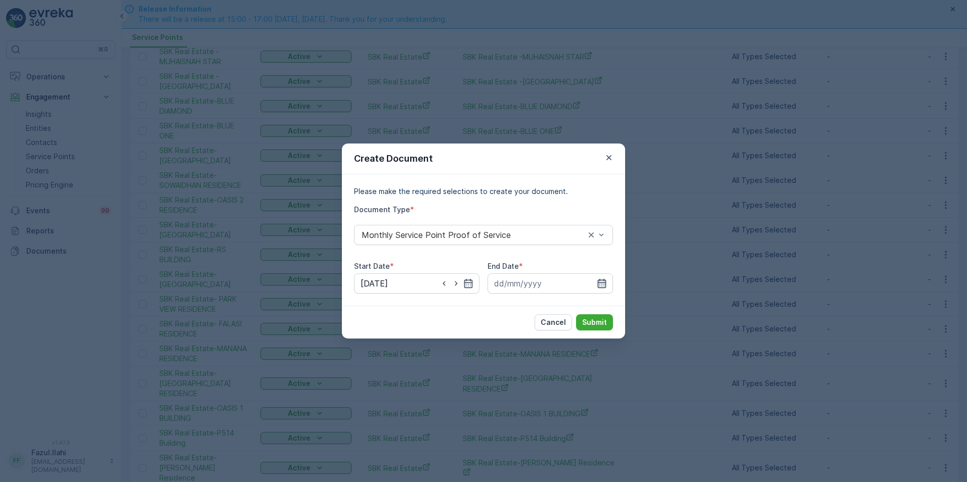
click at [605, 282] on icon "button" at bounding box center [602, 284] width 10 height 10
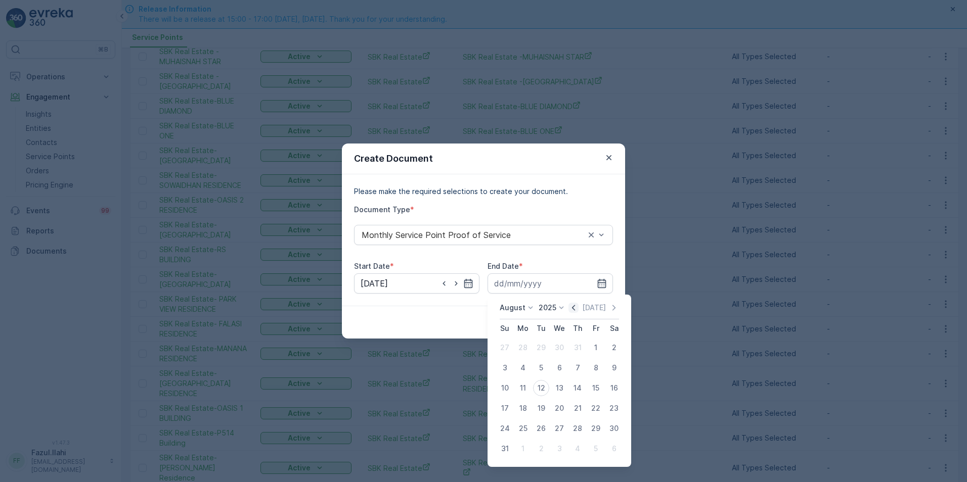
click at [575, 307] on icon "button" at bounding box center [573, 308] width 10 height 10
click at [574, 427] on div "31" at bounding box center [577, 429] width 16 height 16
type input "31.07.2025"
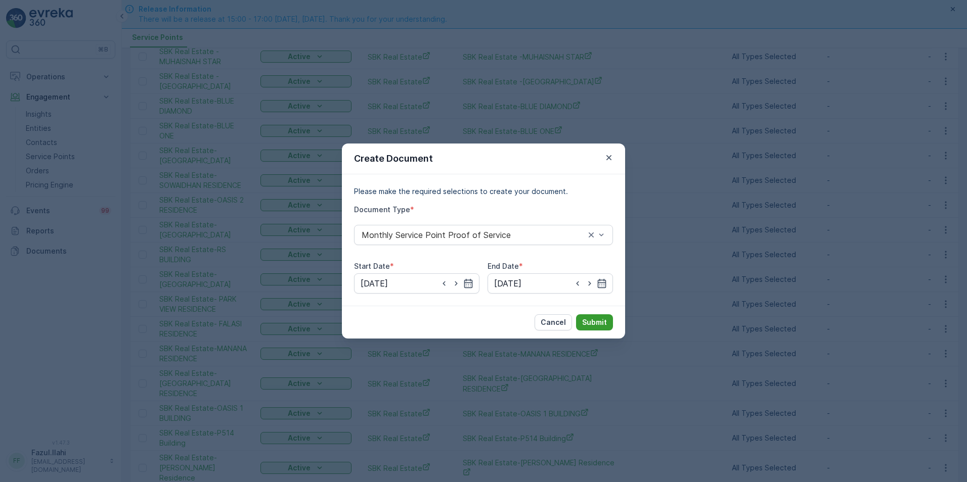
click at [592, 320] on p "Submit" at bounding box center [594, 323] width 25 height 10
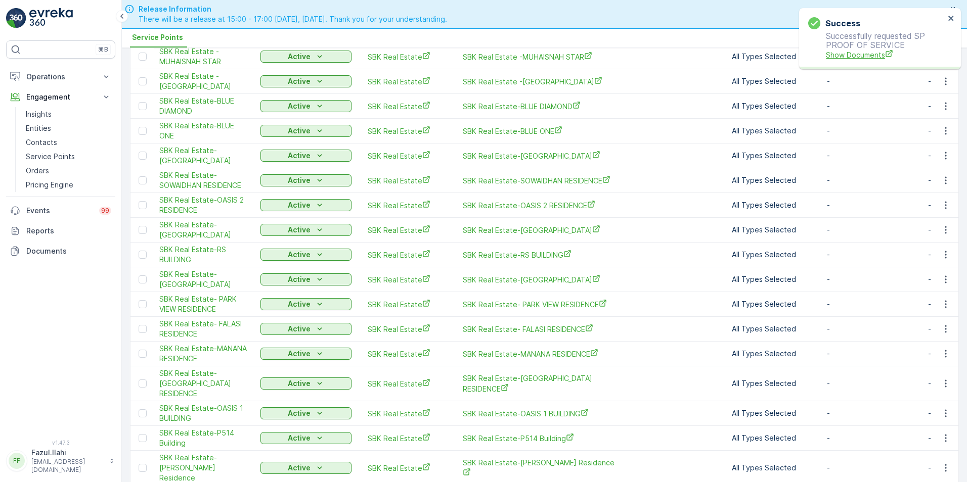
click at [844, 59] on span "Show Documents" at bounding box center [885, 55] width 119 height 11
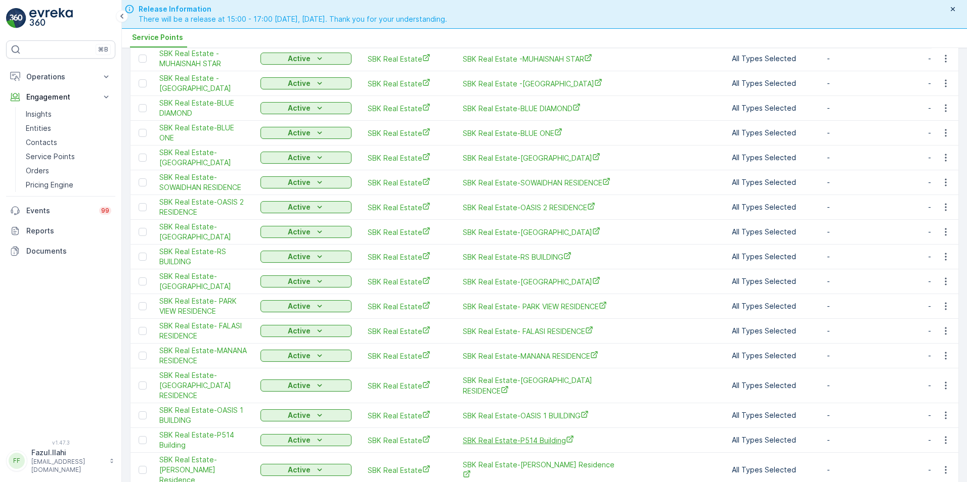
scroll to position [530, 0]
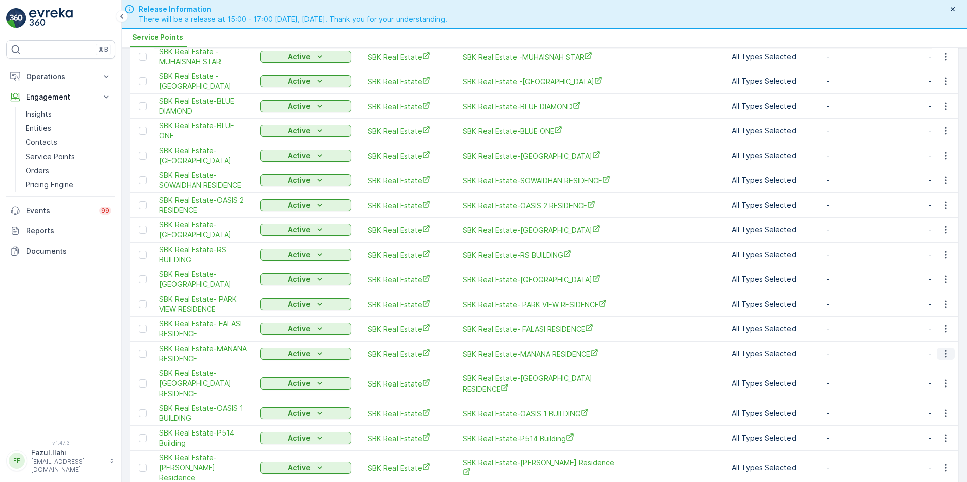
click at [943, 349] on icon "button" at bounding box center [946, 354] width 10 height 10
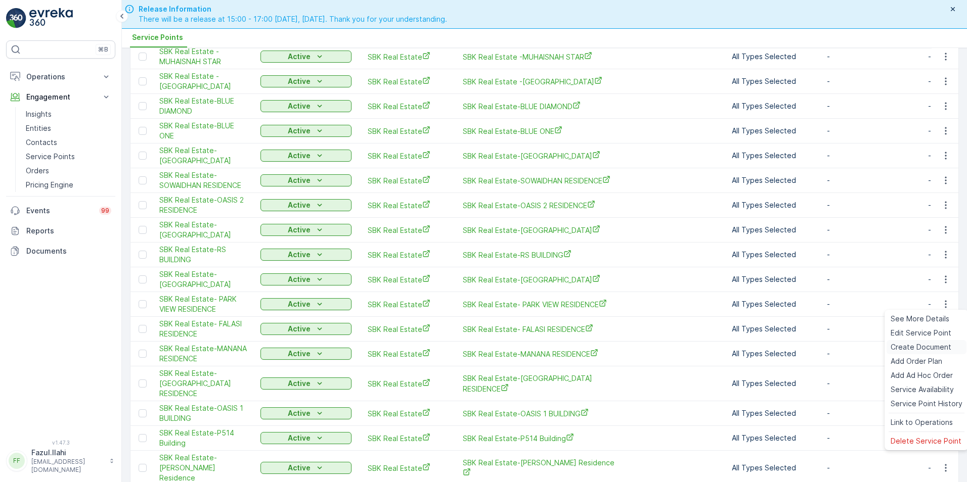
click at [900, 349] on span "Create Document" at bounding box center [921, 347] width 61 height 10
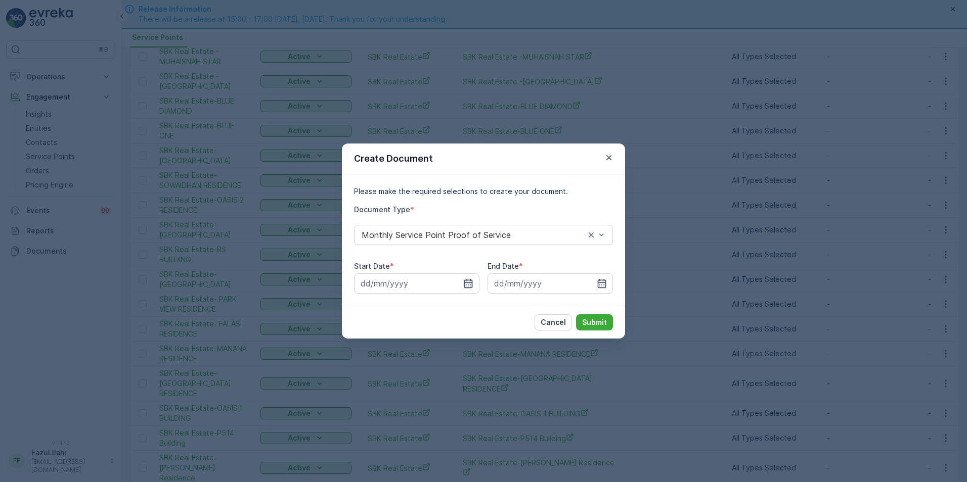
click at [467, 286] on icon "button" at bounding box center [468, 284] width 10 height 10
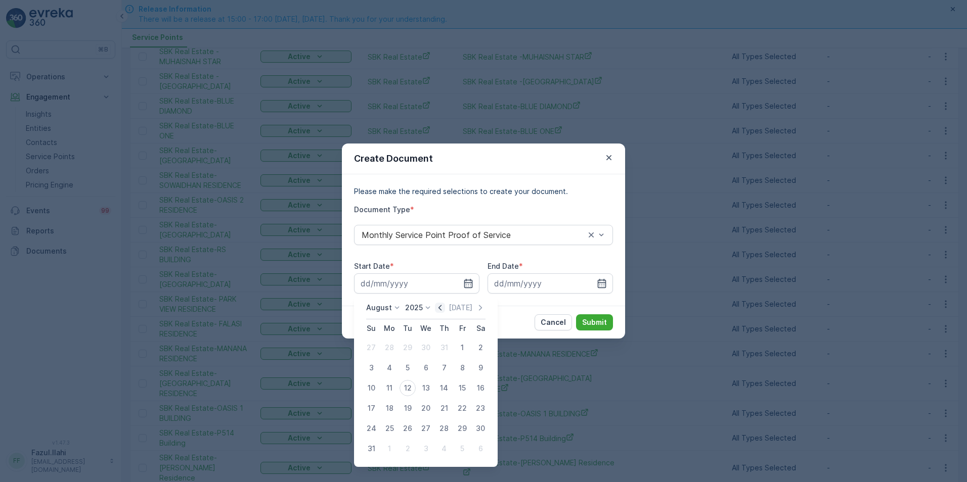
click at [442, 308] on icon "button" at bounding box center [439, 308] width 3 height 6
click at [408, 350] on div "1" at bounding box center [408, 348] width 16 height 16
type input "01.07.2025"
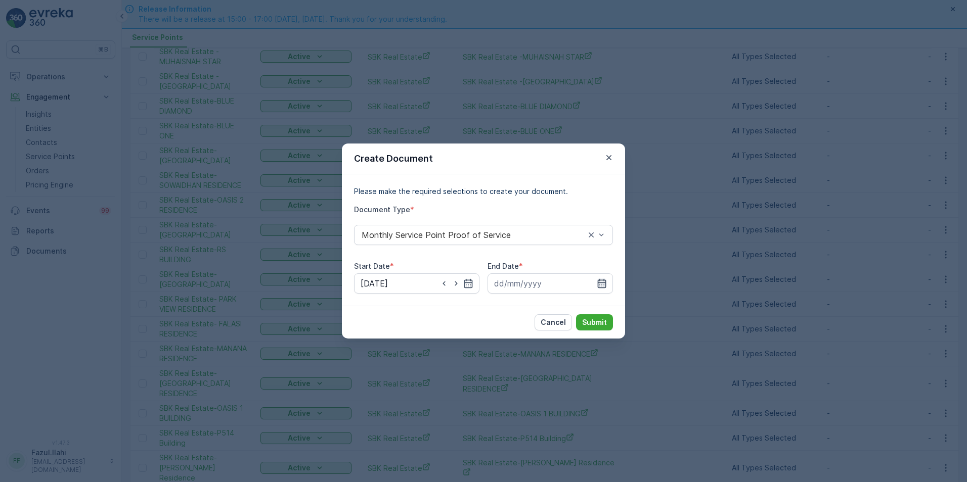
click at [606, 280] on icon "button" at bounding box center [602, 284] width 10 height 10
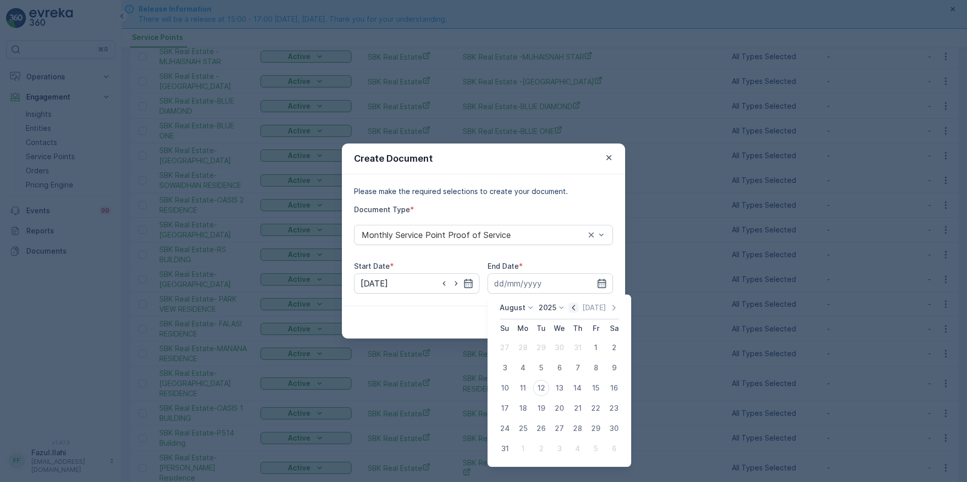
click at [578, 307] on icon "button" at bounding box center [573, 308] width 10 height 10
click at [577, 440] on div "July 2025 Today Su Mo Tu We Th Fr Sa 29 30 1 2 3 4 5 6 7 8 9 10 11 12 13 14 15 …" at bounding box center [560, 371] width 144 height 152
click at [577, 432] on div "31" at bounding box center [577, 429] width 16 height 16
type input "31.07.2025"
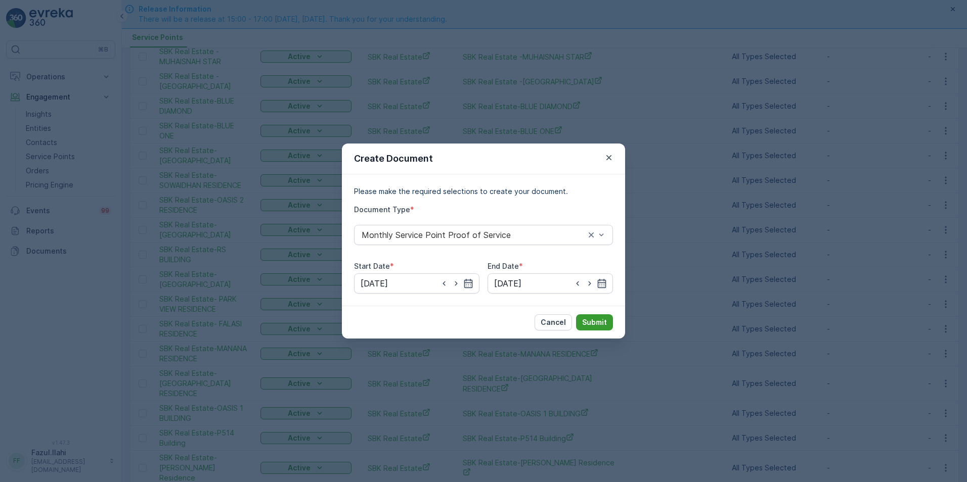
click at [605, 327] on p "Submit" at bounding box center [594, 323] width 25 height 10
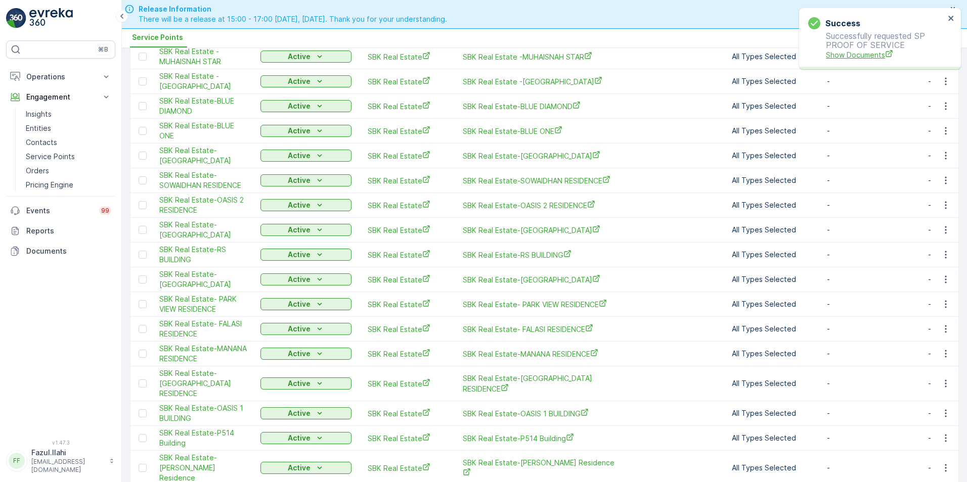
click at [844, 53] on span "Show Documents" at bounding box center [885, 55] width 119 height 11
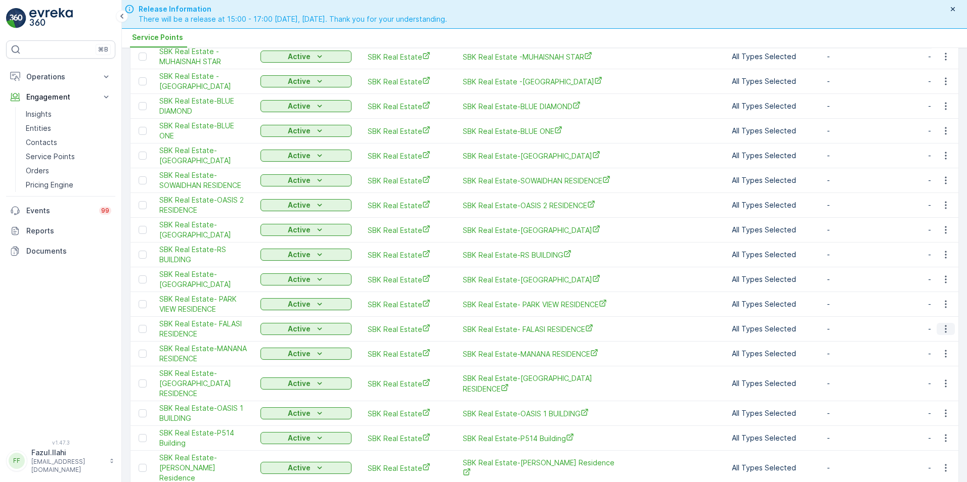
click at [946, 324] on icon "button" at bounding box center [946, 329] width 10 height 10
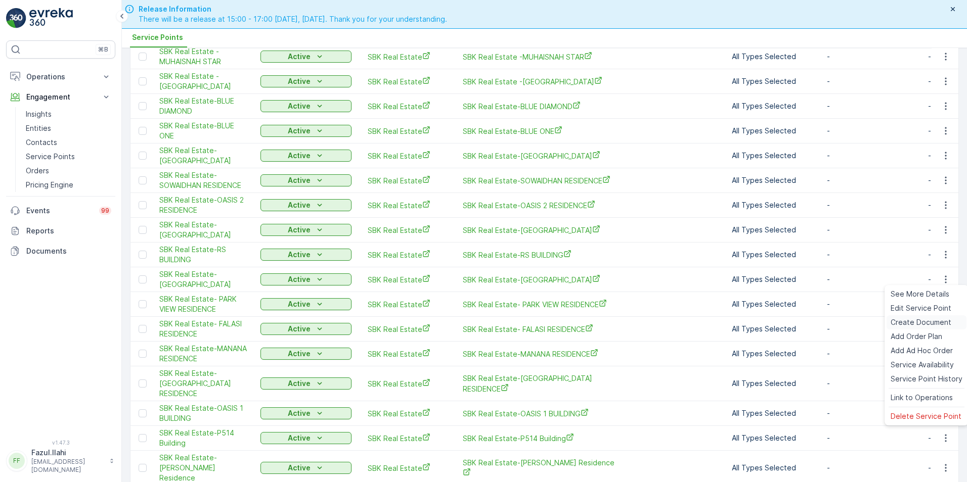
click at [906, 319] on span "Create Document" at bounding box center [921, 323] width 61 height 10
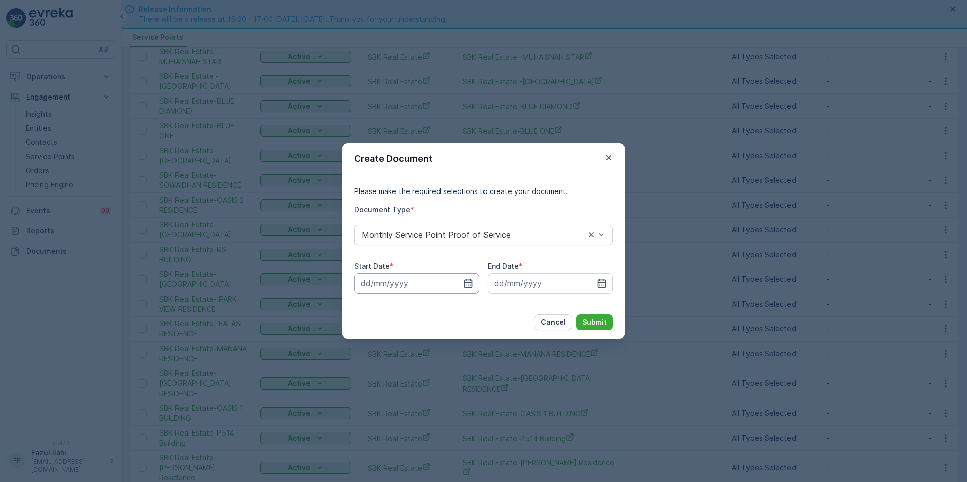
drag, startPoint x: 469, startPoint y: 285, endPoint x: 463, endPoint y: 290, distance: 7.5
click at [469, 285] on icon "button" at bounding box center [468, 284] width 10 height 10
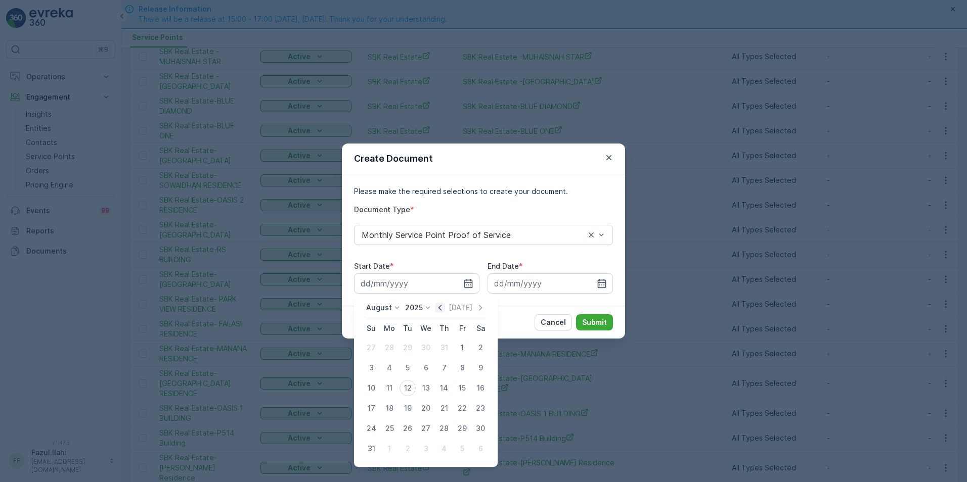
click at [445, 304] on icon "button" at bounding box center [440, 308] width 10 height 10
click at [408, 343] on div "1" at bounding box center [408, 348] width 16 height 16
type input "01.07.2025"
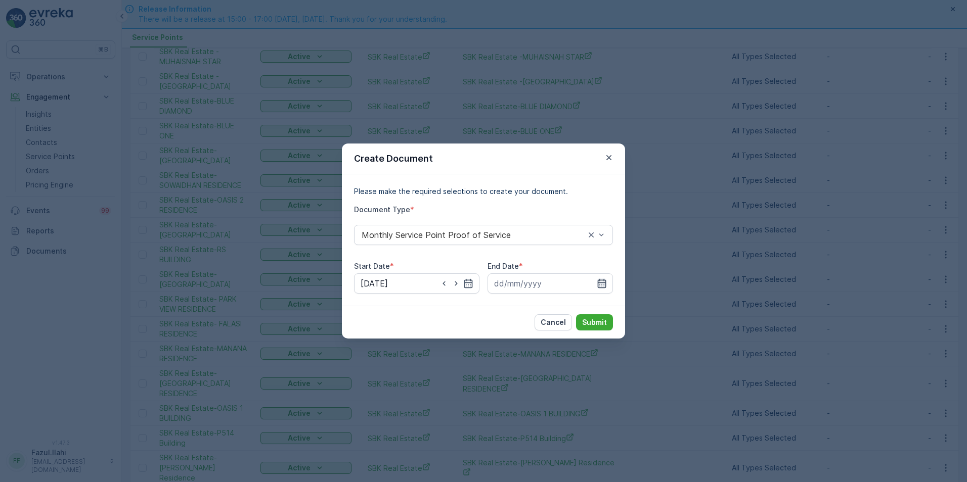
click at [601, 285] on icon "button" at bounding box center [602, 284] width 10 height 10
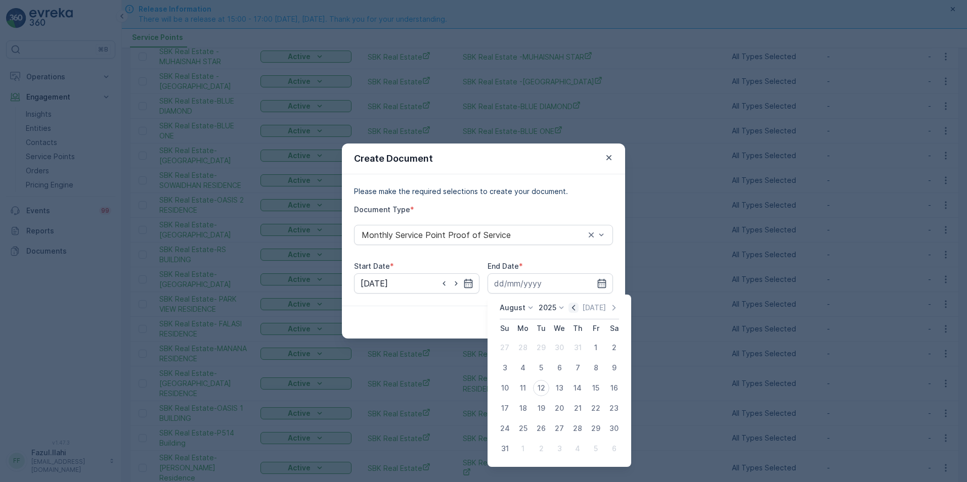
click at [577, 305] on icon "button" at bounding box center [573, 308] width 10 height 10
click at [577, 428] on div "31" at bounding box center [577, 429] width 16 height 16
type input "31.07.2025"
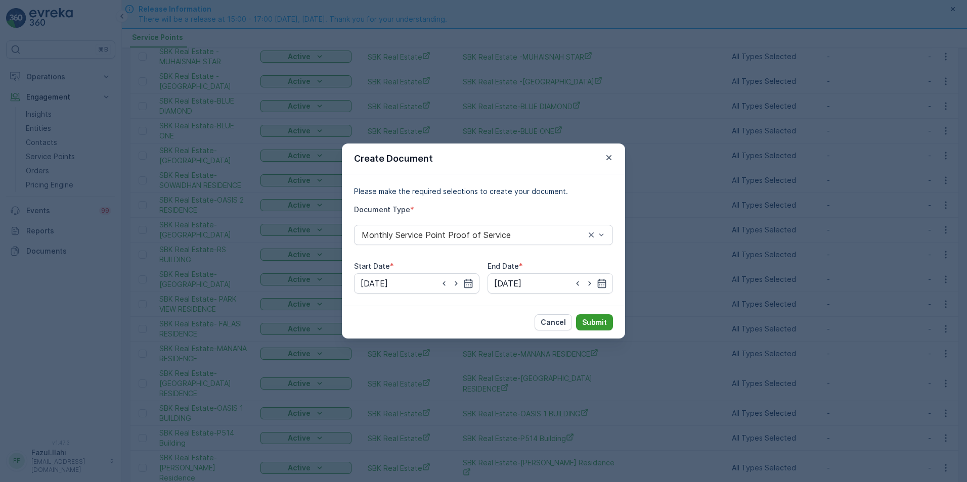
click at [594, 322] on p "Submit" at bounding box center [594, 323] width 25 height 10
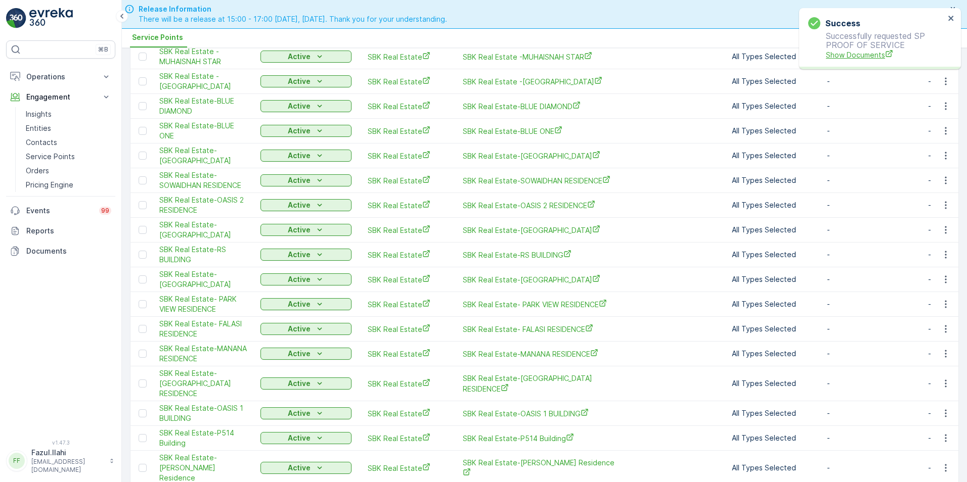
click at [859, 54] on span "Show Documents" at bounding box center [885, 55] width 119 height 11
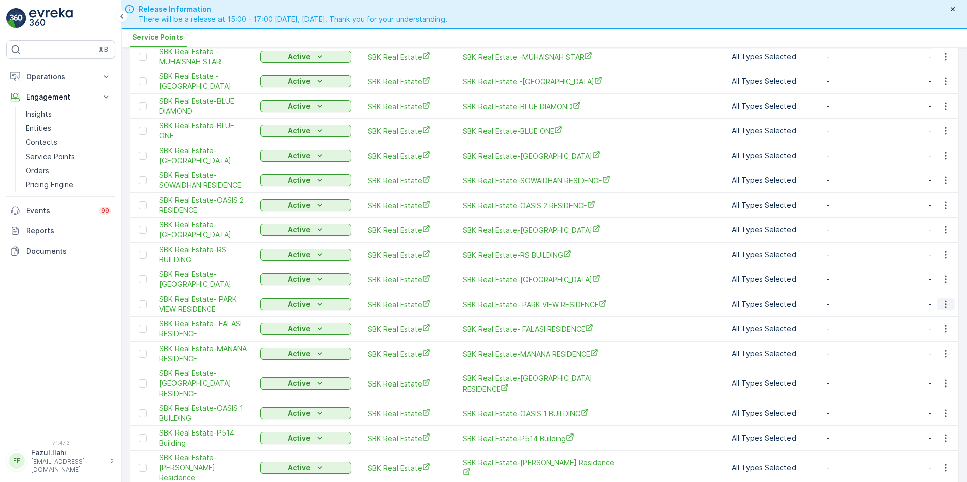
click at [941, 299] on icon "button" at bounding box center [946, 304] width 10 height 10
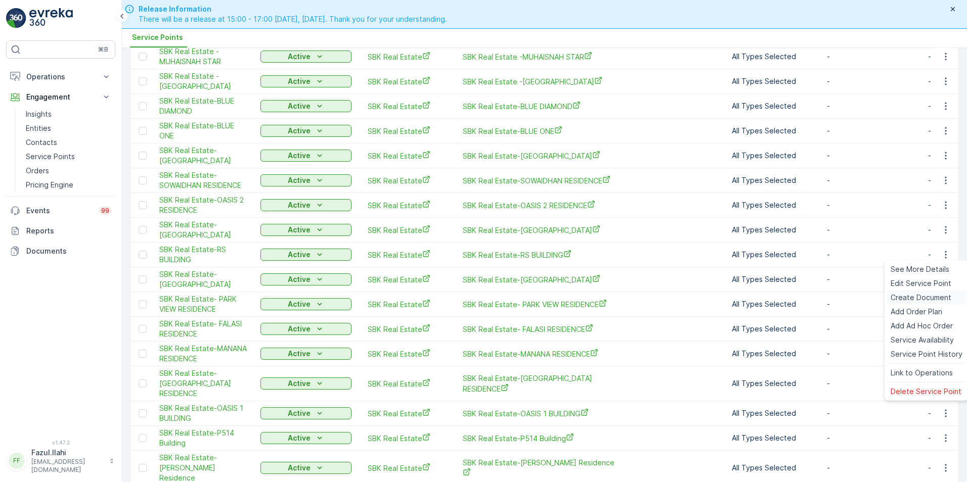
click at [904, 296] on span "Create Document" at bounding box center [921, 298] width 61 height 10
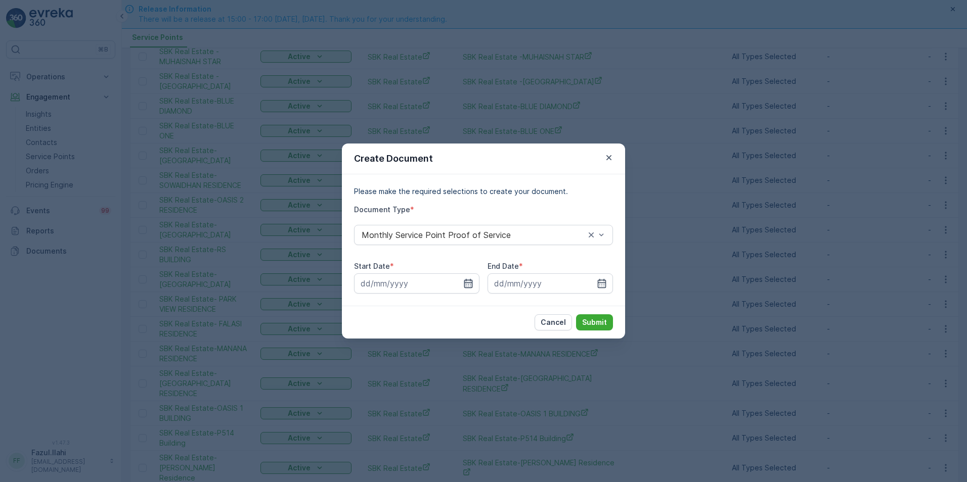
click at [468, 282] on icon "button" at bounding box center [468, 284] width 10 height 10
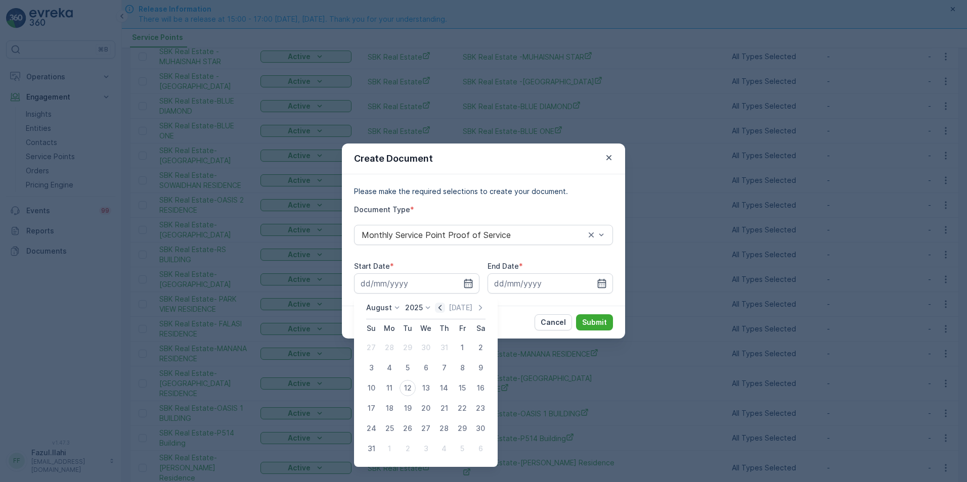
click at [441, 308] on icon "button" at bounding box center [440, 308] width 10 height 10
click at [411, 347] on div "1" at bounding box center [408, 348] width 16 height 16
type input "01.07.2025"
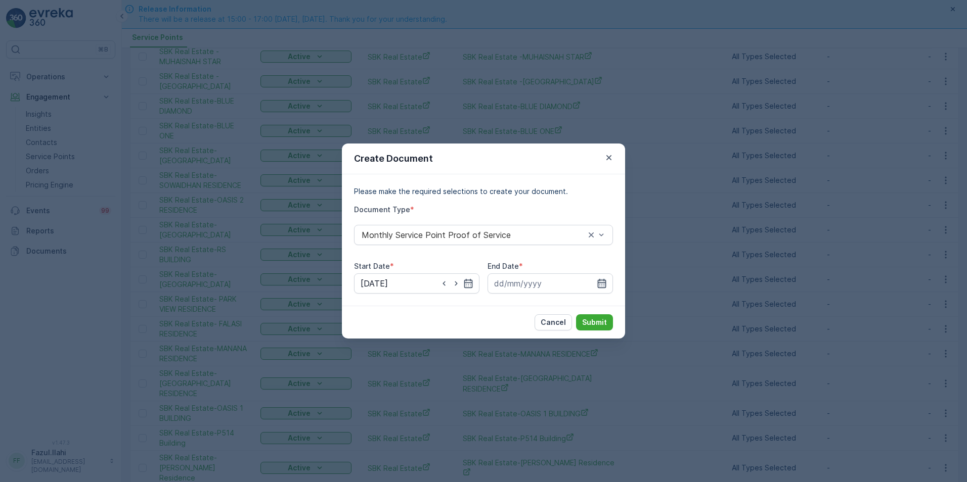
click at [599, 284] on icon "button" at bounding box center [602, 284] width 10 height 10
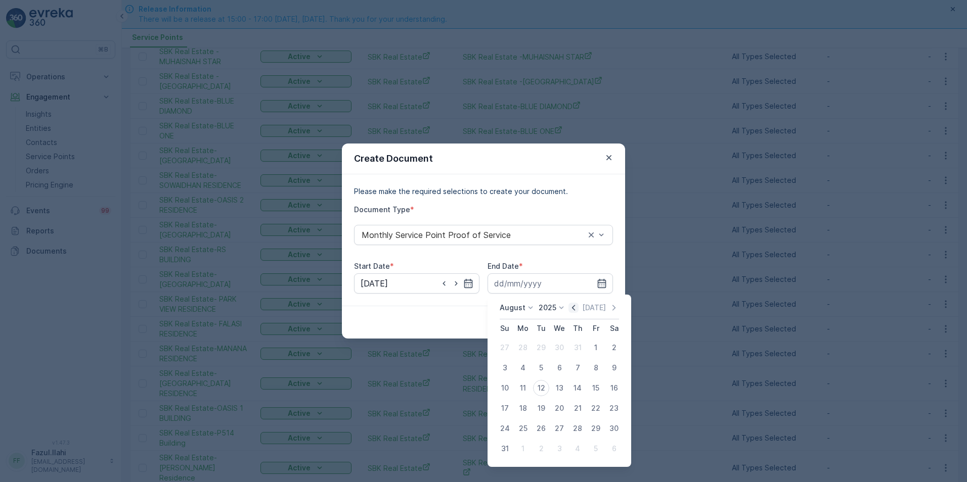
click at [573, 304] on icon "button" at bounding box center [573, 308] width 10 height 10
click at [571, 426] on div "31" at bounding box center [577, 429] width 16 height 16
type input "31.07.2025"
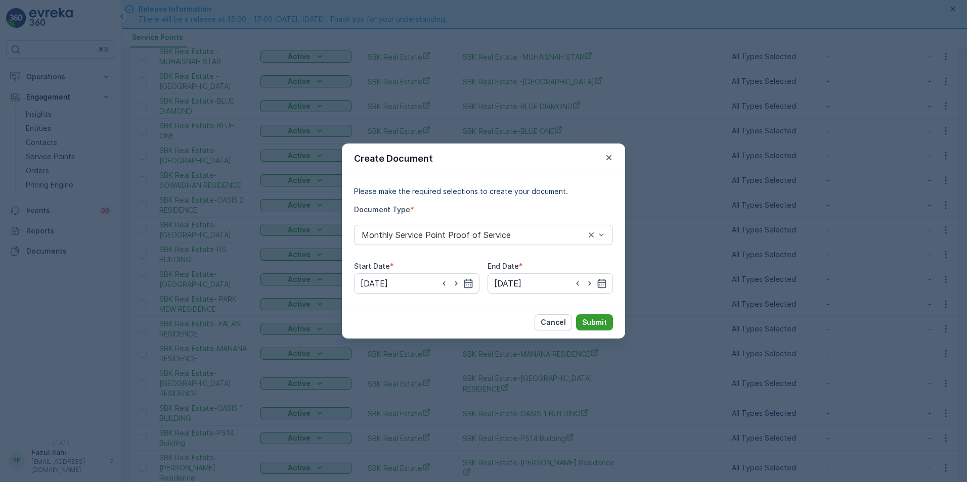
click at [597, 318] on p "Submit" at bounding box center [594, 323] width 25 height 10
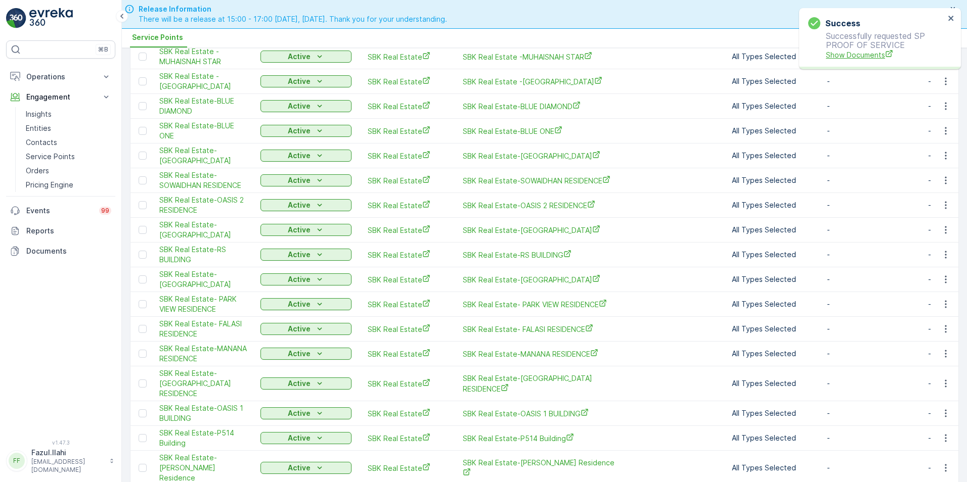
click at [866, 59] on span "Show Documents" at bounding box center [885, 55] width 119 height 11
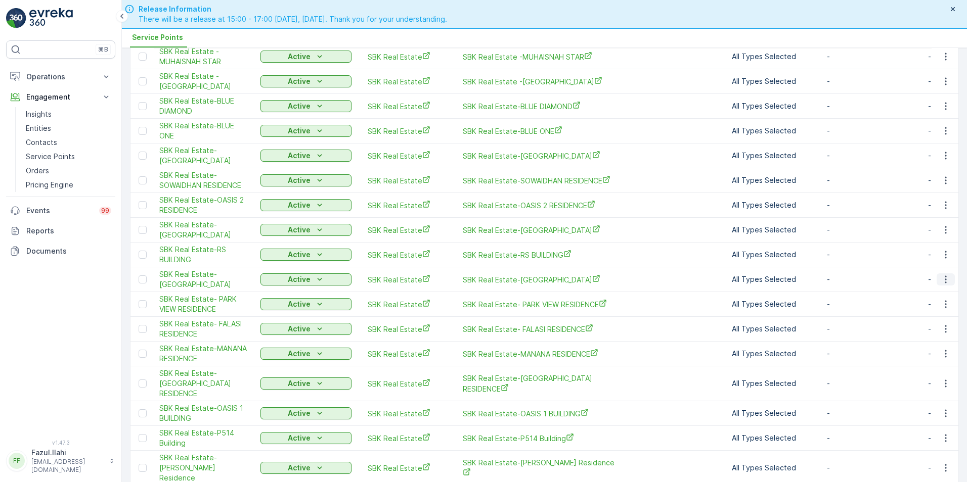
click at [946, 275] on icon "button" at bounding box center [946, 280] width 10 height 10
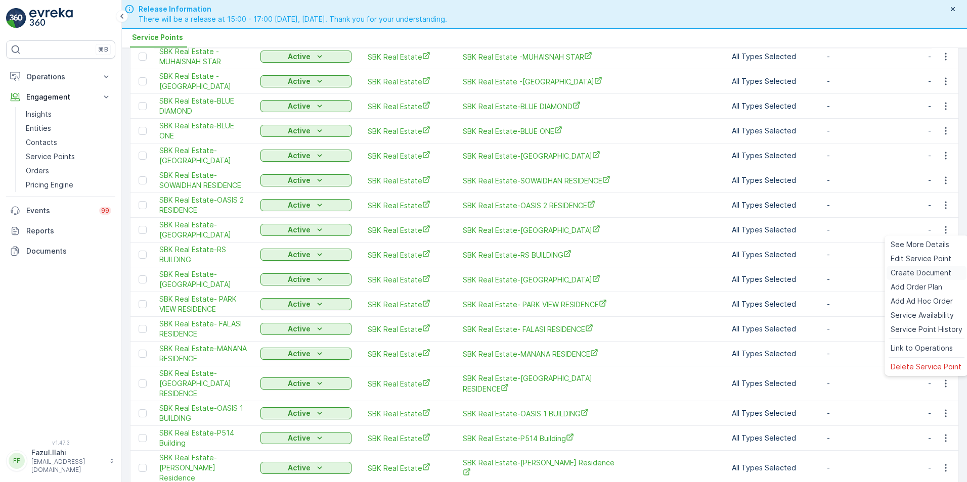
click at [903, 277] on span "Create Document" at bounding box center [921, 273] width 61 height 10
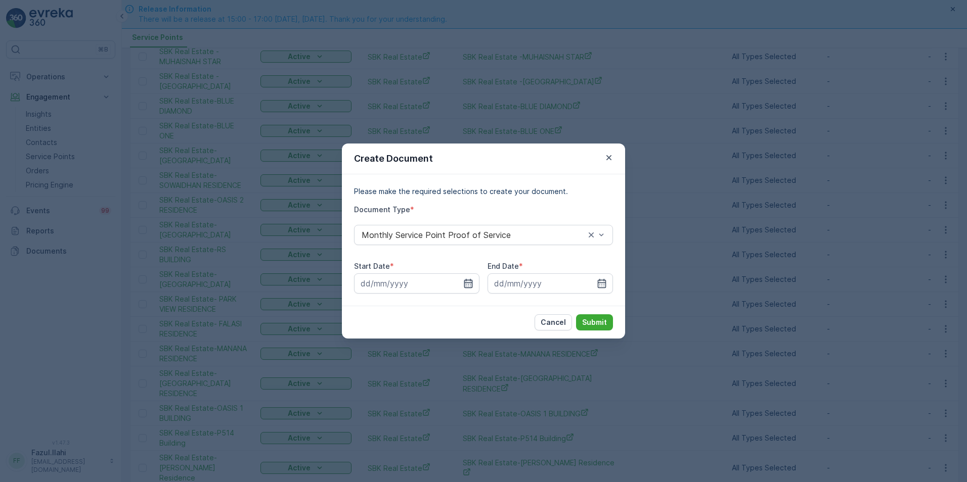
click at [471, 284] on icon "button" at bounding box center [468, 284] width 10 height 10
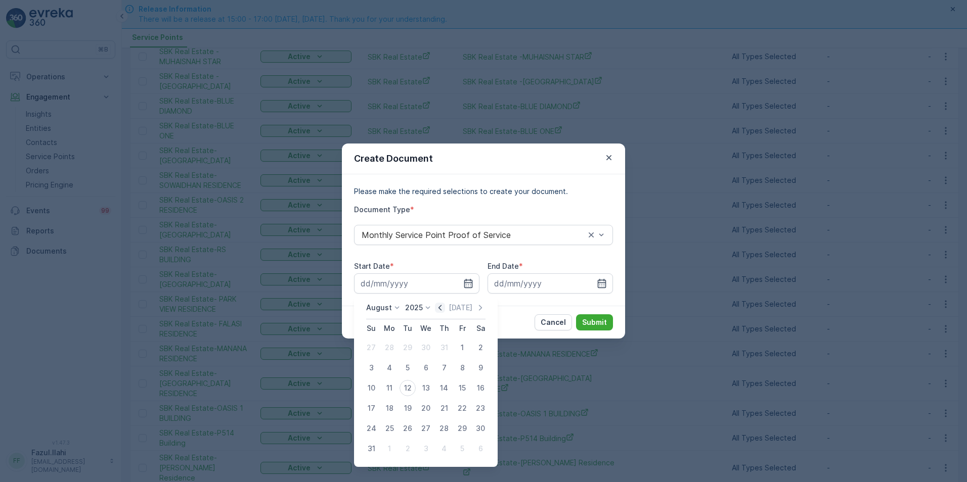
click at [445, 305] on icon "button" at bounding box center [440, 308] width 10 height 10
click at [407, 342] on div "1" at bounding box center [408, 348] width 16 height 16
type input "01.07.2025"
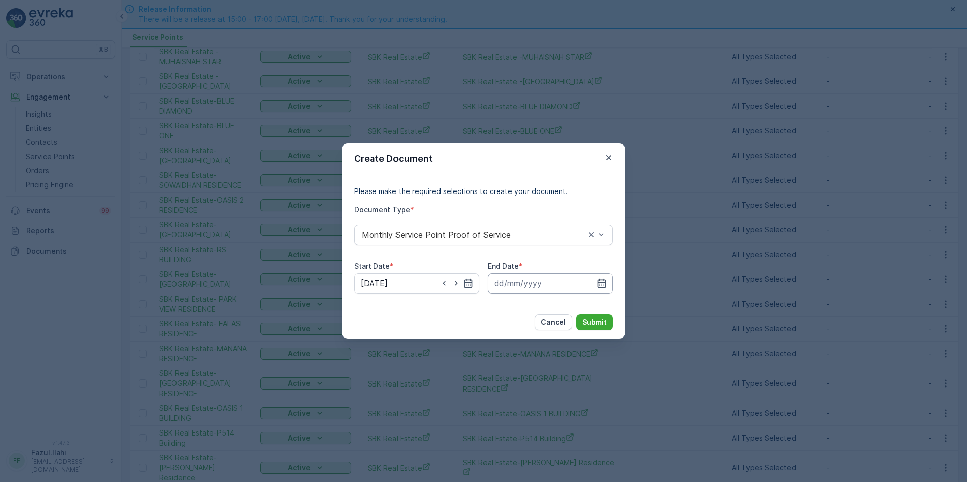
click at [596, 284] on input at bounding box center [550, 284] width 125 height 20
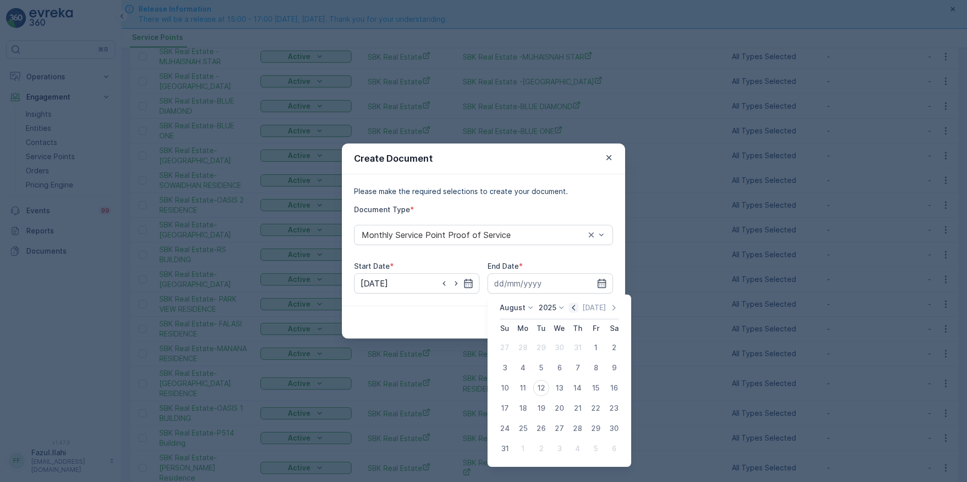
click at [574, 307] on icon "button" at bounding box center [573, 308] width 10 height 10
click at [581, 429] on div "31" at bounding box center [577, 429] width 16 height 16
type input "31.07.2025"
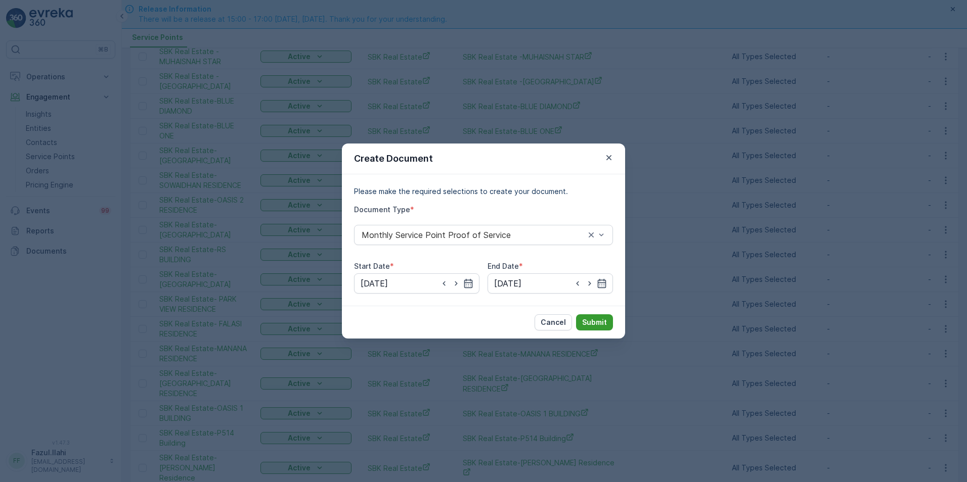
click at [590, 320] on p "Submit" at bounding box center [594, 323] width 25 height 10
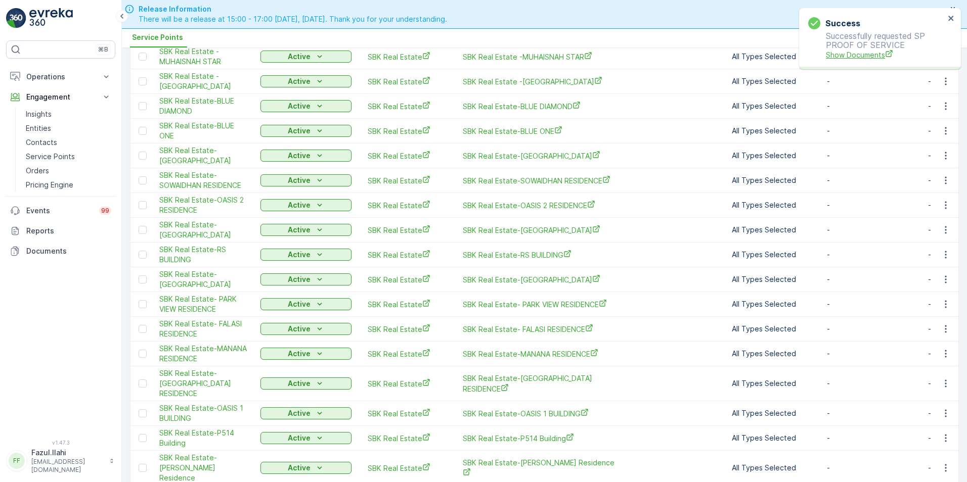
click at [866, 54] on span "Show Documents" at bounding box center [885, 55] width 119 height 11
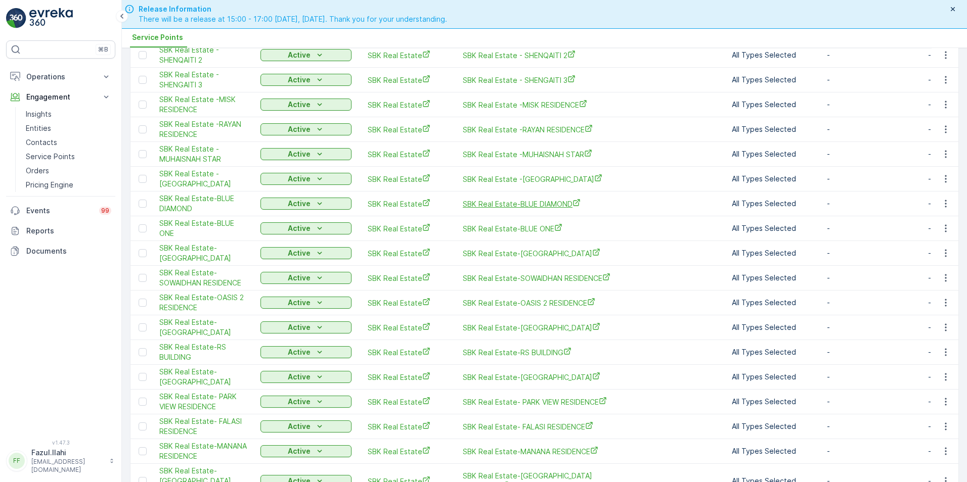
scroll to position [455, 0]
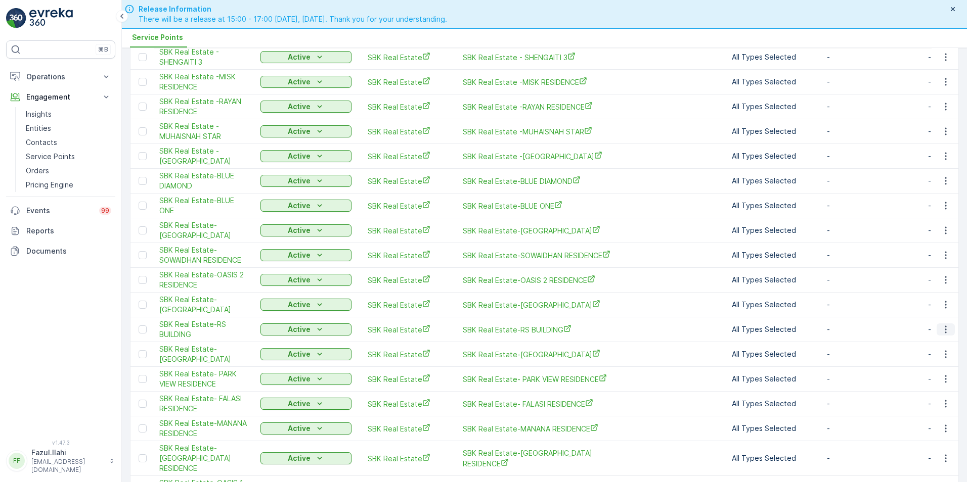
click at [944, 325] on icon "button" at bounding box center [946, 330] width 10 height 10
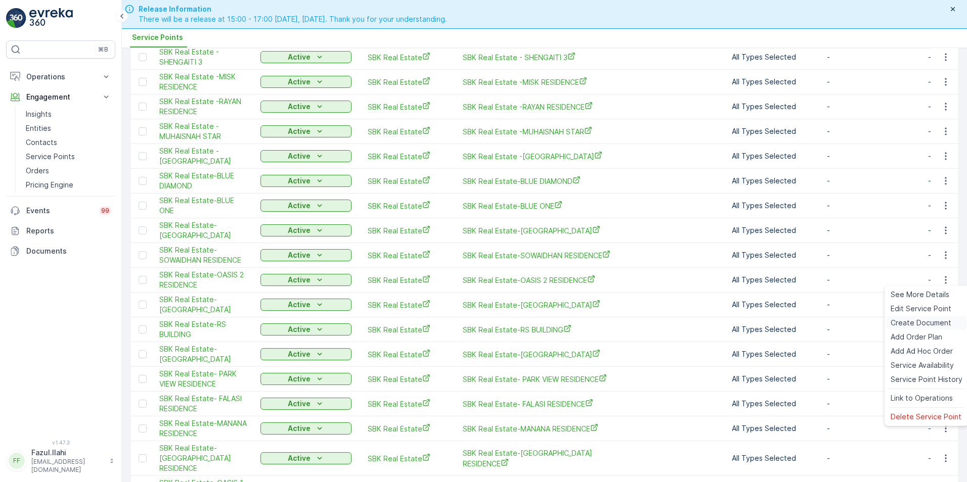
click at [904, 323] on span "Create Document" at bounding box center [921, 323] width 61 height 10
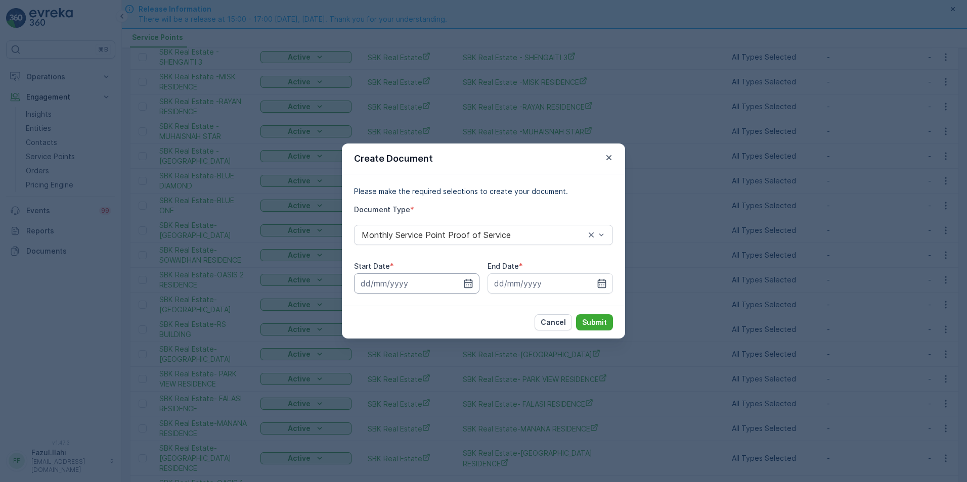
click at [475, 285] on input at bounding box center [416, 284] width 125 height 20
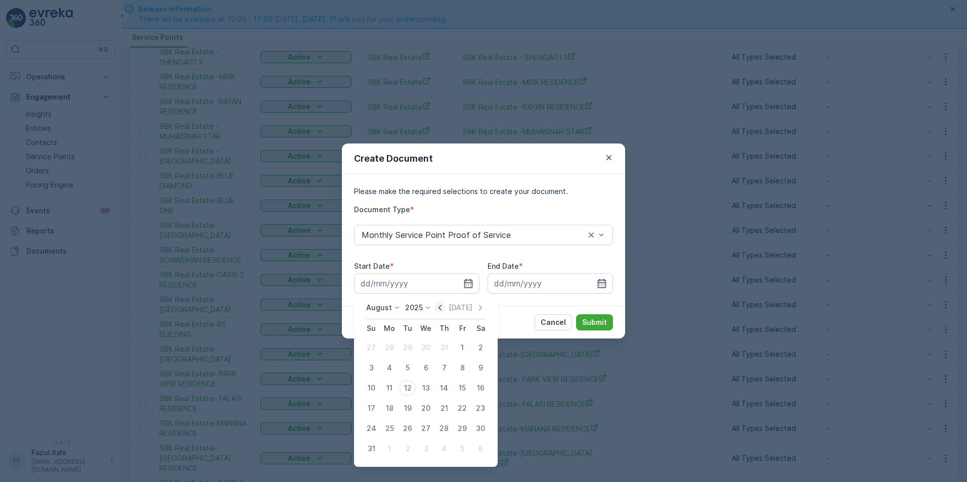
click at [445, 306] on icon "button" at bounding box center [440, 308] width 10 height 10
click at [603, 283] on icon "button" at bounding box center [602, 283] width 9 height 9
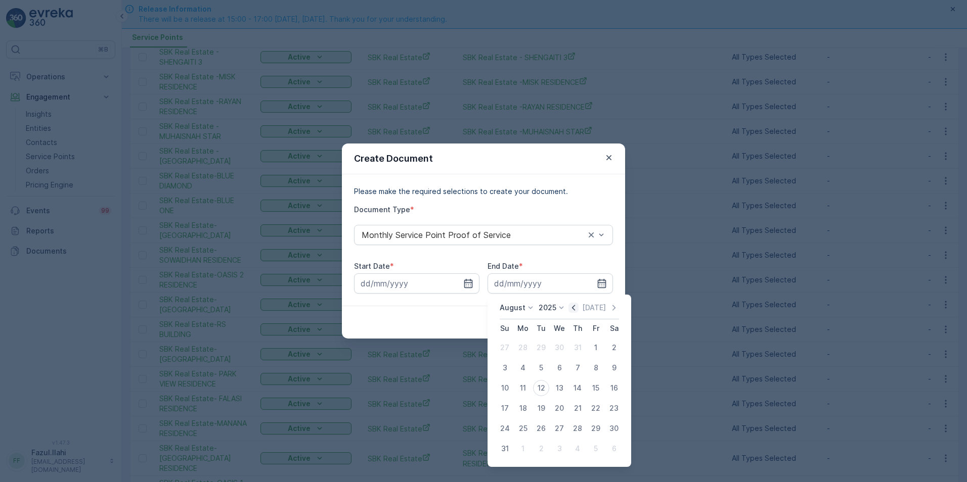
click at [579, 304] on icon "button" at bounding box center [573, 308] width 10 height 10
click at [579, 435] on div "31" at bounding box center [577, 429] width 16 height 16
type input "31.07.2025"
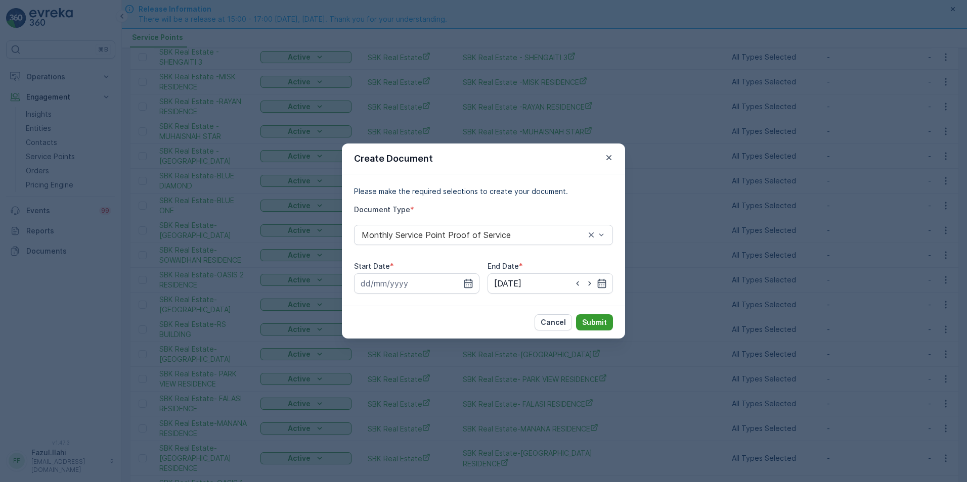
click at [601, 319] on p "Submit" at bounding box center [594, 323] width 25 height 10
click at [466, 279] on icon "button" at bounding box center [468, 284] width 10 height 10
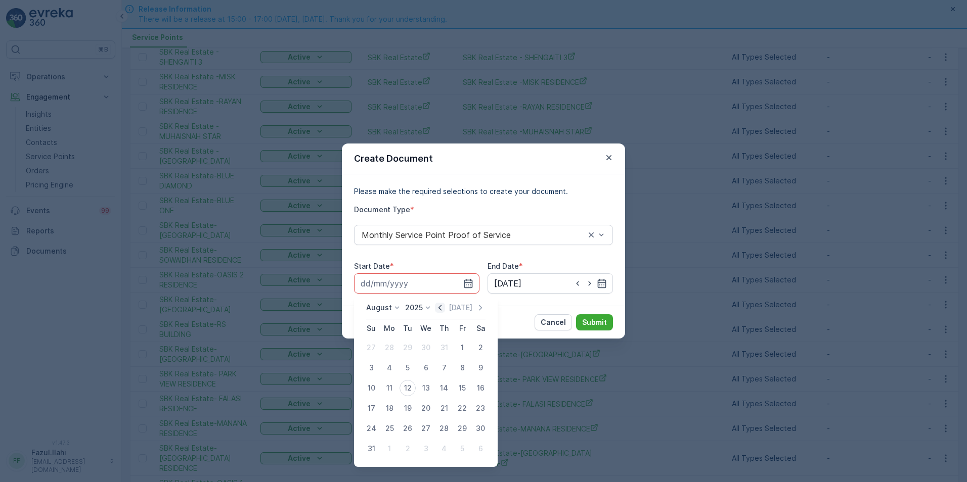
click at [442, 307] on icon "button" at bounding box center [440, 308] width 10 height 10
click at [407, 349] on div "1" at bounding box center [408, 348] width 16 height 16
type input "01.07.2025"
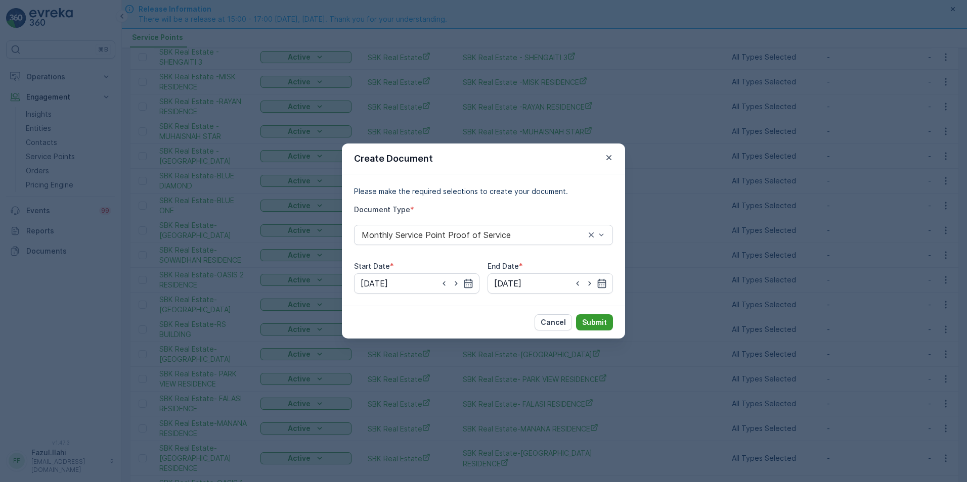
click at [594, 323] on p "Submit" at bounding box center [594, 323] width 25 height 10
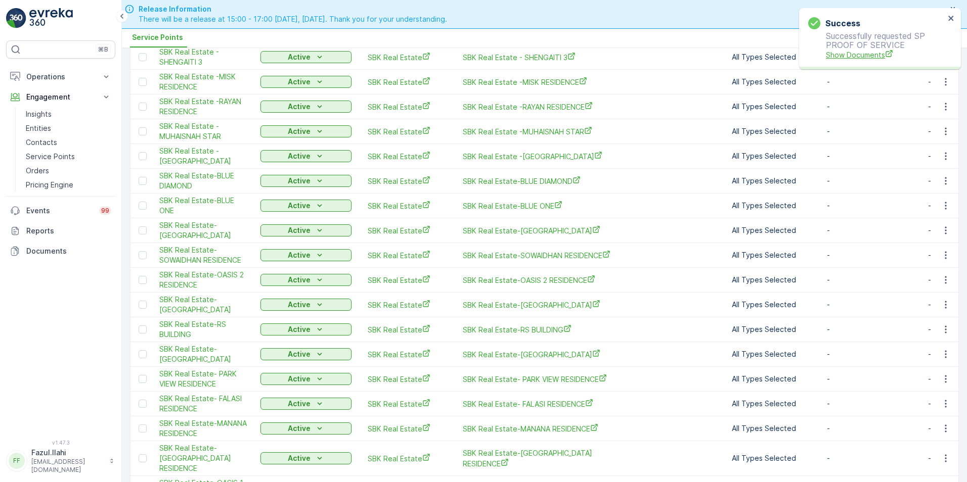
click at [850, 53] on span "Show Documents" at bounding box center [885, 55] width 119 height 11
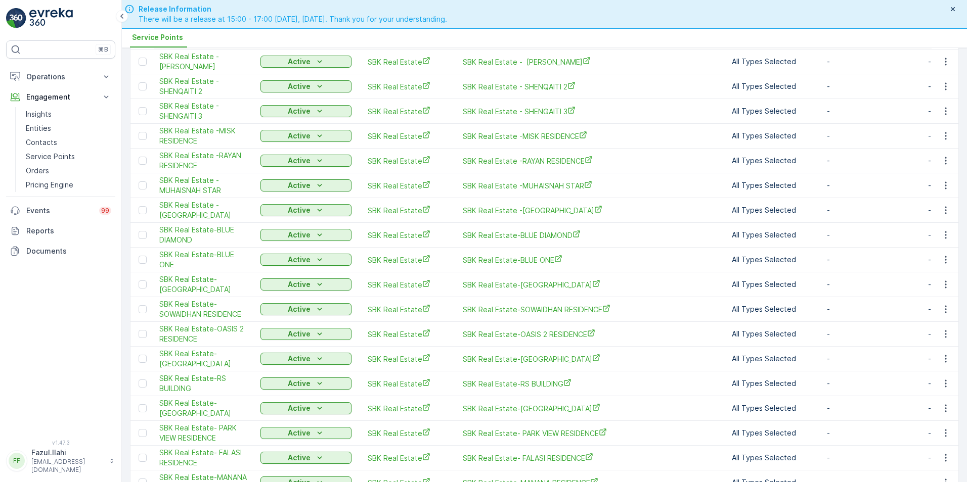
scroll to position [378, 0]
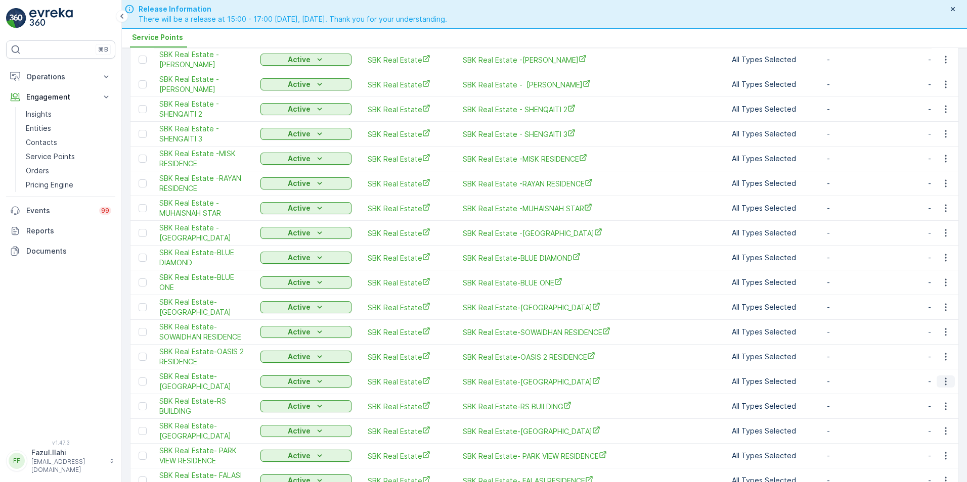
click at [944, 377] on icon "button" at bounding box center [946, 382] width 10 height 10
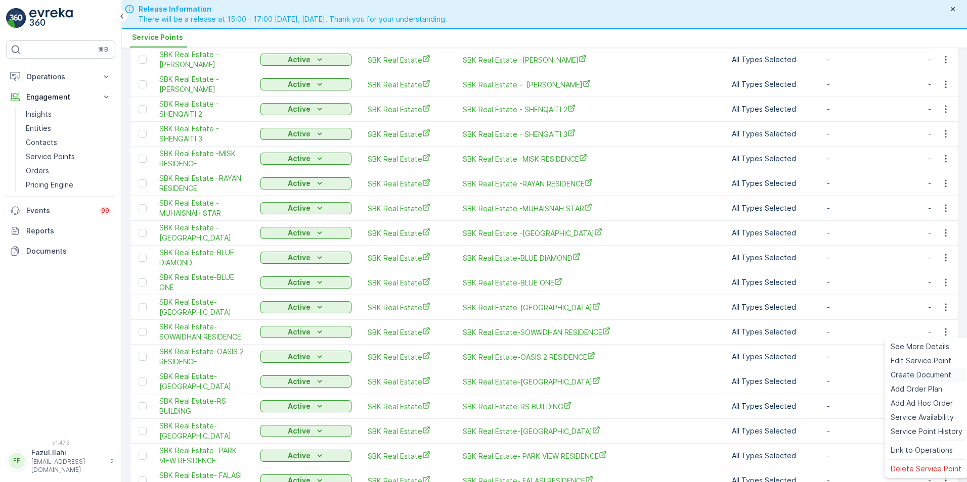
click at [909, 373] on span "Create Document" at bounding box center [921, 375] width 61 height 10
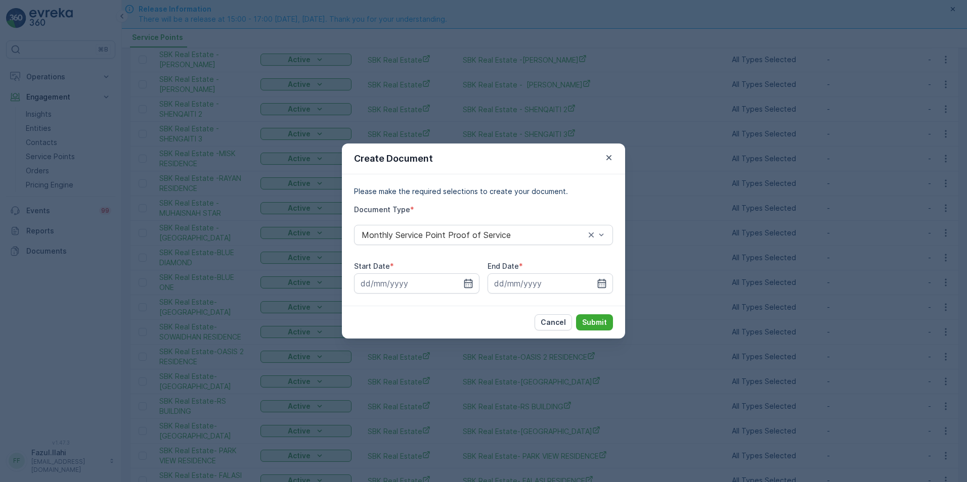
click at [473, 273] on div "Start Date *" at bounding box center [416, 277] width 125 height 32
click at [465, 281] on icon "button" at bounding box center [468, 283] width 9 height 9
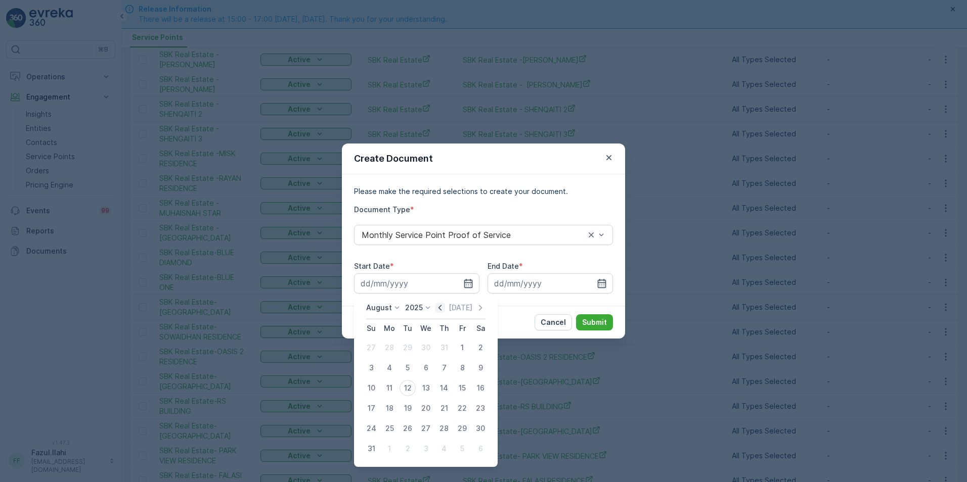
click at [442, 306] on icon "button" at bounding box center [439, 308] width 3 height 6
click at [407, 342] on div "1" at bounding box center [408, 348] width 16 height 16
type input "01.07.2025"
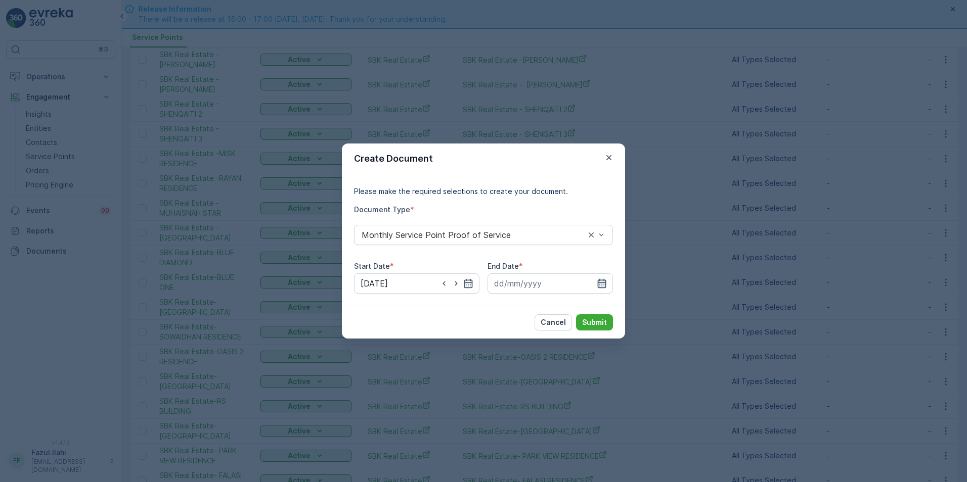
click at [606, 281] on icon "button" at bounding box center [602, 283] width 9 height 9
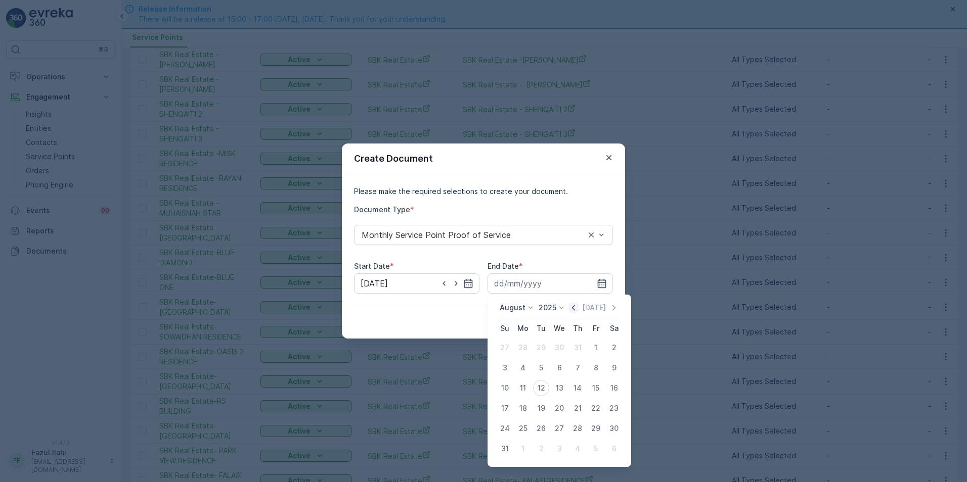
click at [575, 306] on icon "button" at bounding box center [573, 308] width 3 height 6
click at [576, 427] on div "31" at bounding box center [577, 429] width 16 height 16
type input "31.07.2025"
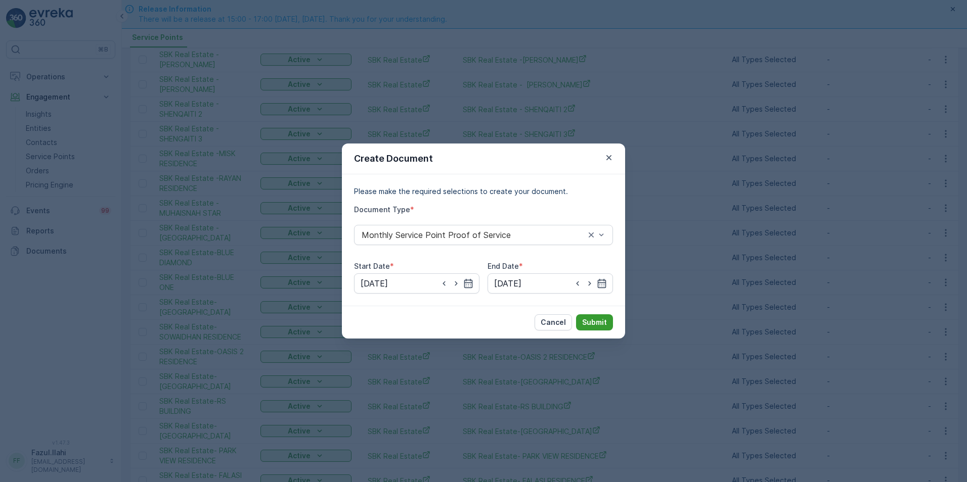
click at [593, 327] on p "Submit" at bounding box center [594, 323] width 25 height 10
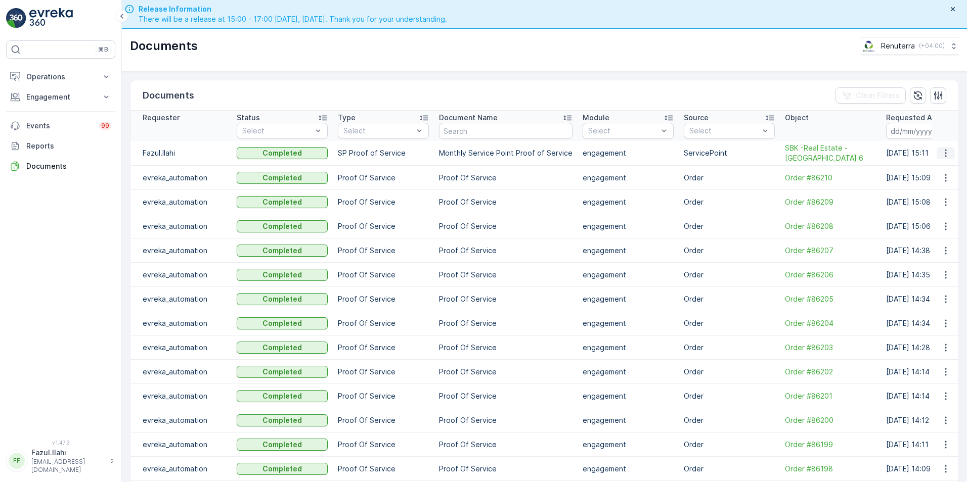
click at [943, 155] on icon "button" at bounding box center [946, 153] width 10 height 10
click at [932, 170] on span "See Details" at bounding box center [942, 168] width 39 height 10
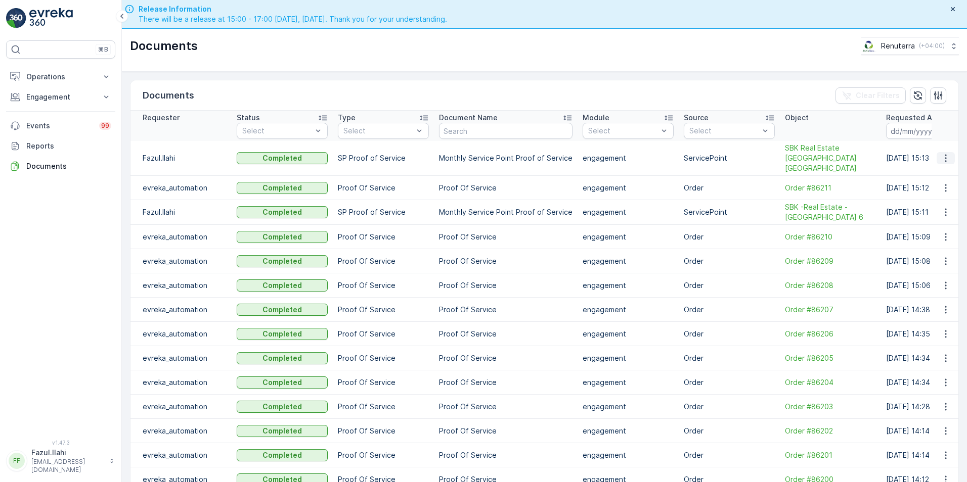
click at [941, 155] on icon "button" at bounding box center [946, 158] width 10 height 10
click at [934, 170] on span "See Details" at bounding box center [942, 168] width 39 height 10
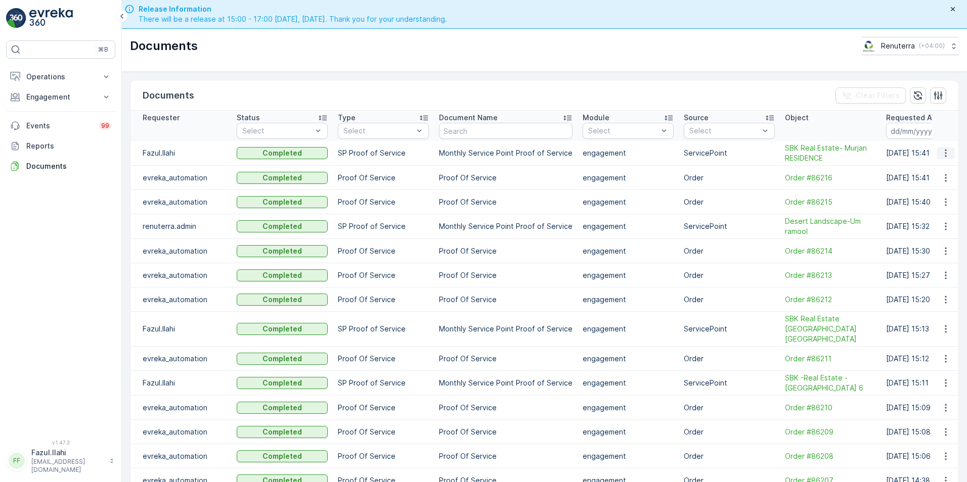
click at [941, 155] on icon "button" at bounding box center [946, 153] width 10 height 10
click at [936, 166] on span "See Details" at bounding box center [942, 168] width 39 height 10
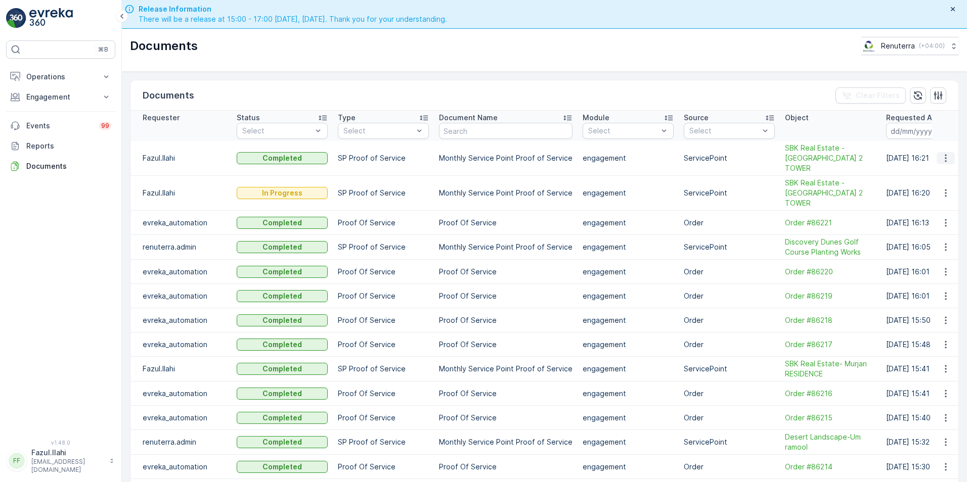
click at [945, 153] on icon "button" at bounding box center [946, 158] width 10 height 10
click at [933, 170] on span "See Details" at bounding box center [949, 169] width 39 height 10
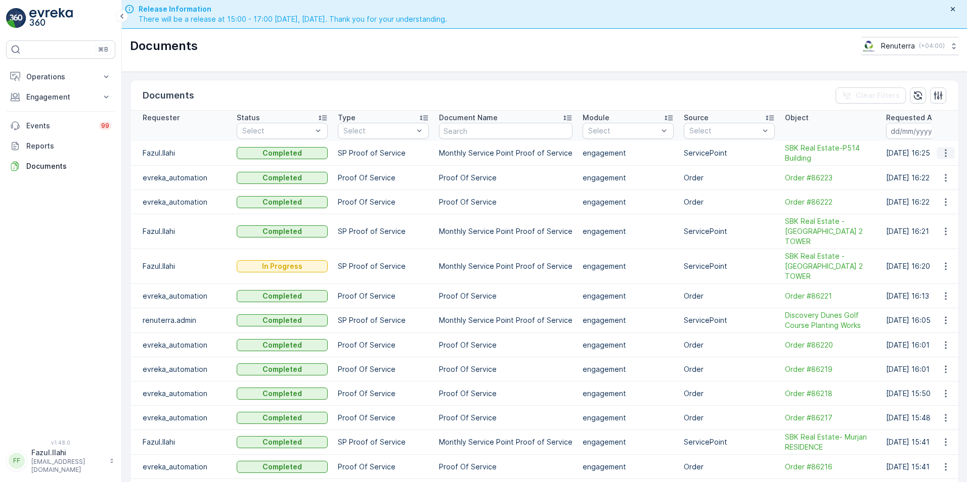
click at [946, 153] on icon "button" at bounding box center [946, 153] width 10 height 10
click at [941, 169] on span "See Details" at bounding box center [942, 168] width 39 height 10
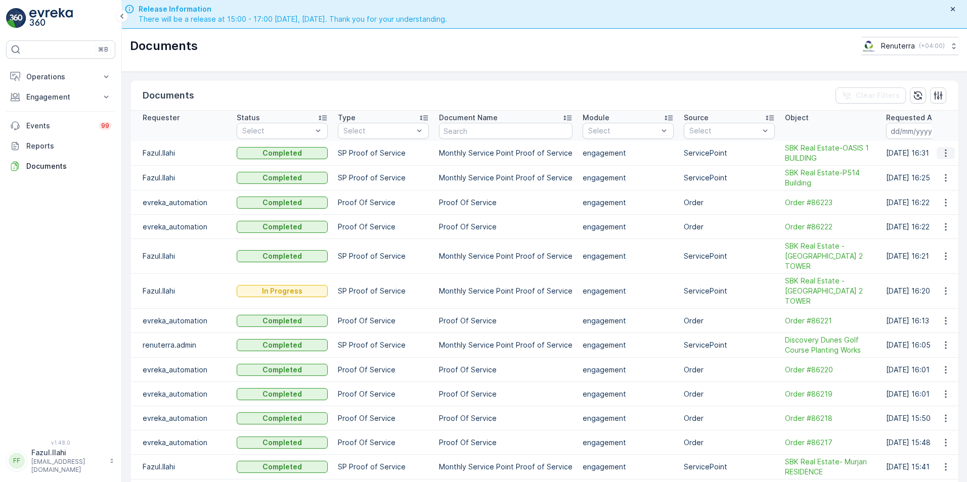
click at [941, 152] on icon "button" at bounding box center [946, 153] width 10 height 10
click at [942, 173] on span "See Details" at bounding box center [942, 168] width 39 height 10
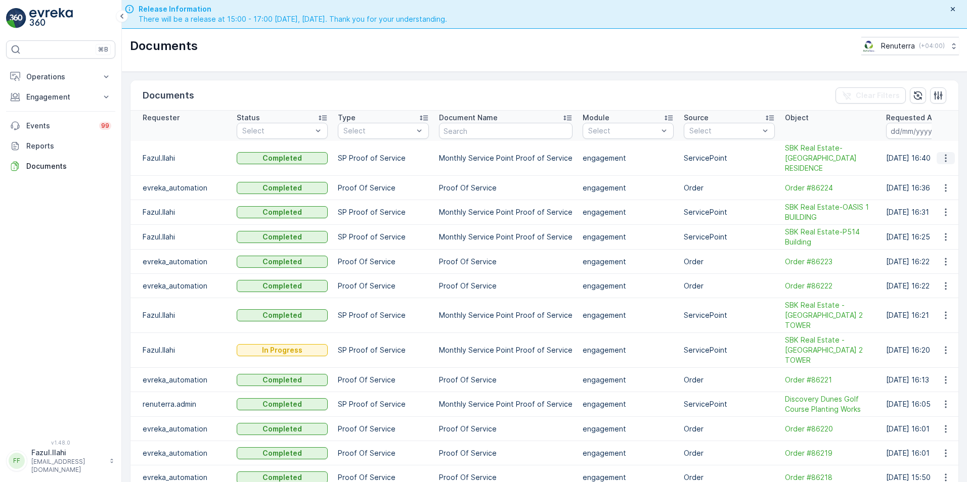
click at [942, 153] on icon "button" at bounding box center [946, 158] width 10 height 10
click at [925, 173] on div "See Details" at bounding box center [942, 168] width 47 height 14
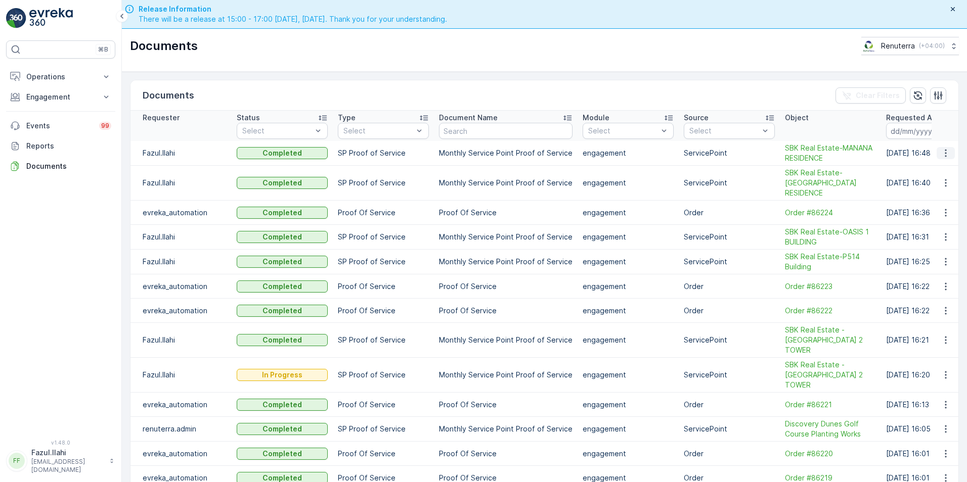
click at [941, 156] on icon "button" at bounding box center [946, 153] width 10 height 10
click at [937, 167] on span "See Details" at bounding box center [942, 168] width 39 height 10
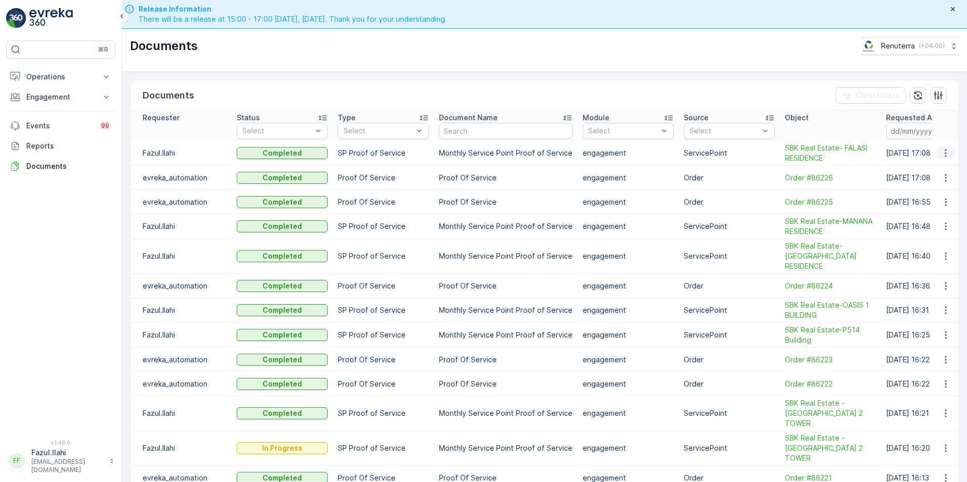
click at [942, 152] on icon "button" at bounding box center [946, 153] width 10 height 10
click at [940, 168] on span "See Details" at bounding box center [942, 168] width 39 height 10
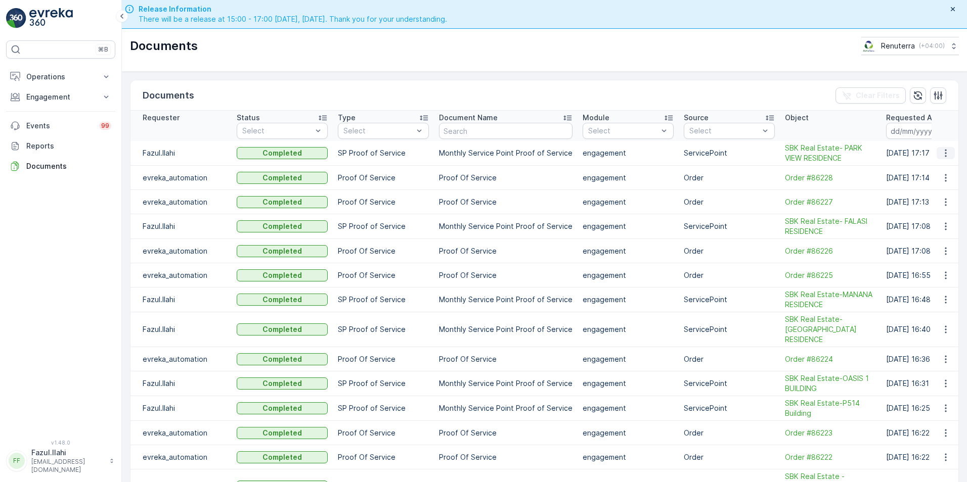
click at [946, 152] on icon "button" at bounding box center [946, 153] width 10 height 10
click at [929, 172] on span "See Details" at bounding box center [942, 168] width 39 height 10
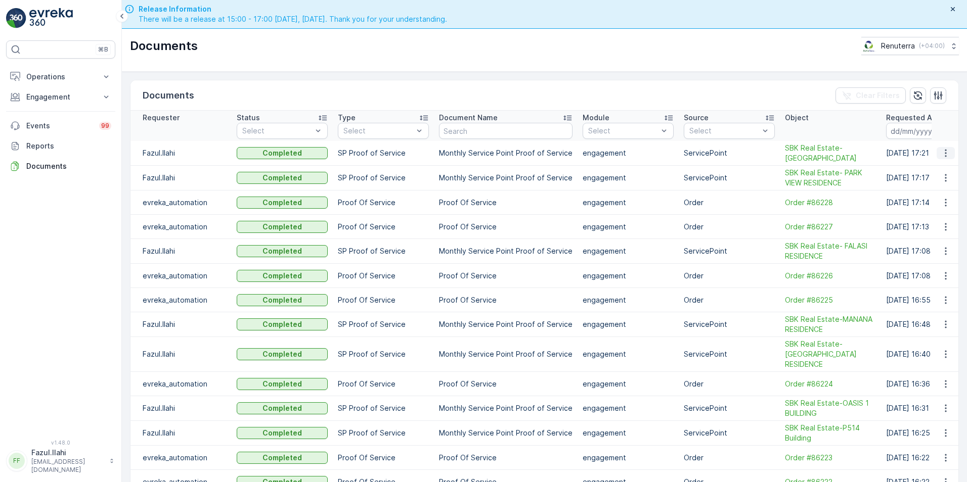
click at [941, 149] on icon "button" at bounding box center [946, 153] width 10 height 10
click at [930, 168] on span "See Details" at bounding box center [942, 168] width 39 height 10
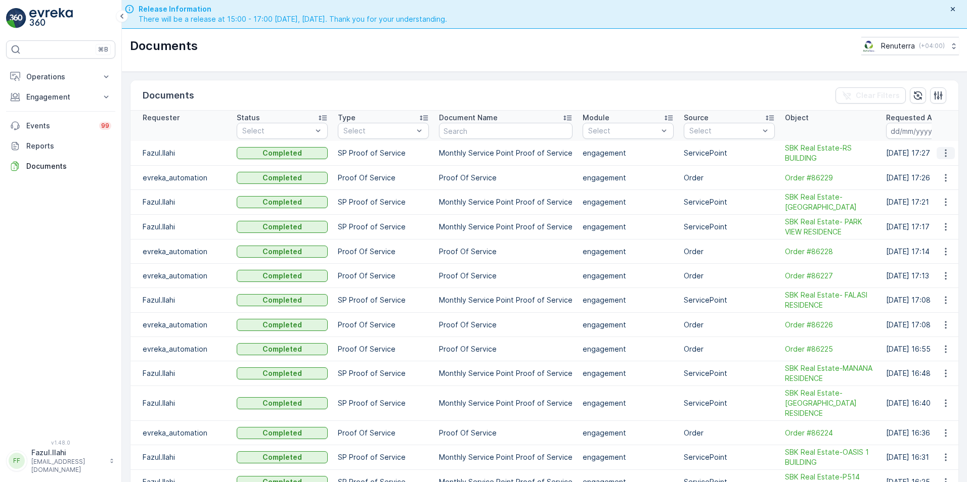
click at [942, 151] on icon "button" at bounding box center [946, 153] width 10 height 10
click at [936, 171] on span "See Details" at bounding box center [942, 168] width 39 height 10
